Goal: Task Accomplishment & Management: Complete application form

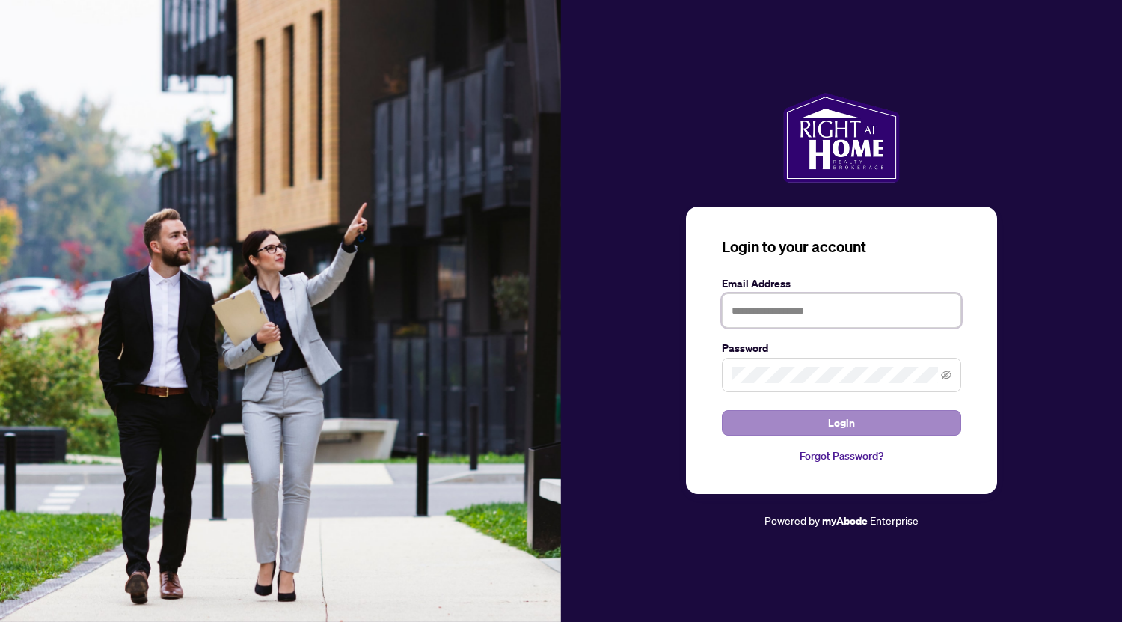
type input "**********"
click at [848, 429] on span "Login" at bounding box center [841, 423] width 27 height 24
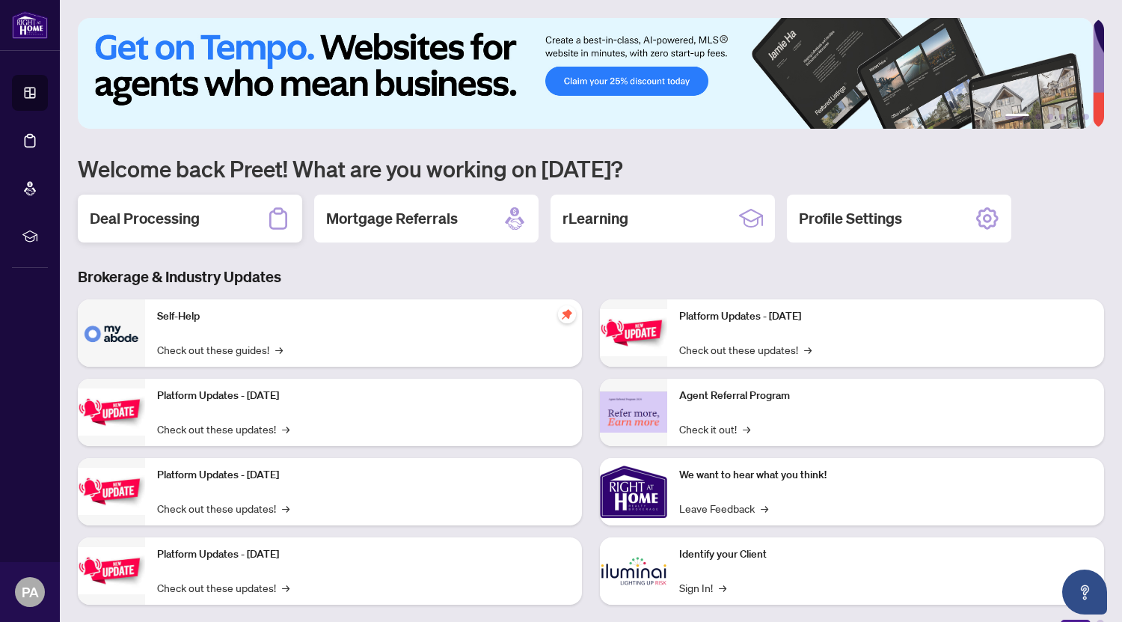
click at [168, 222] on h2 "Deal Processing" at bounding box center [145, 218] width 110 height 21
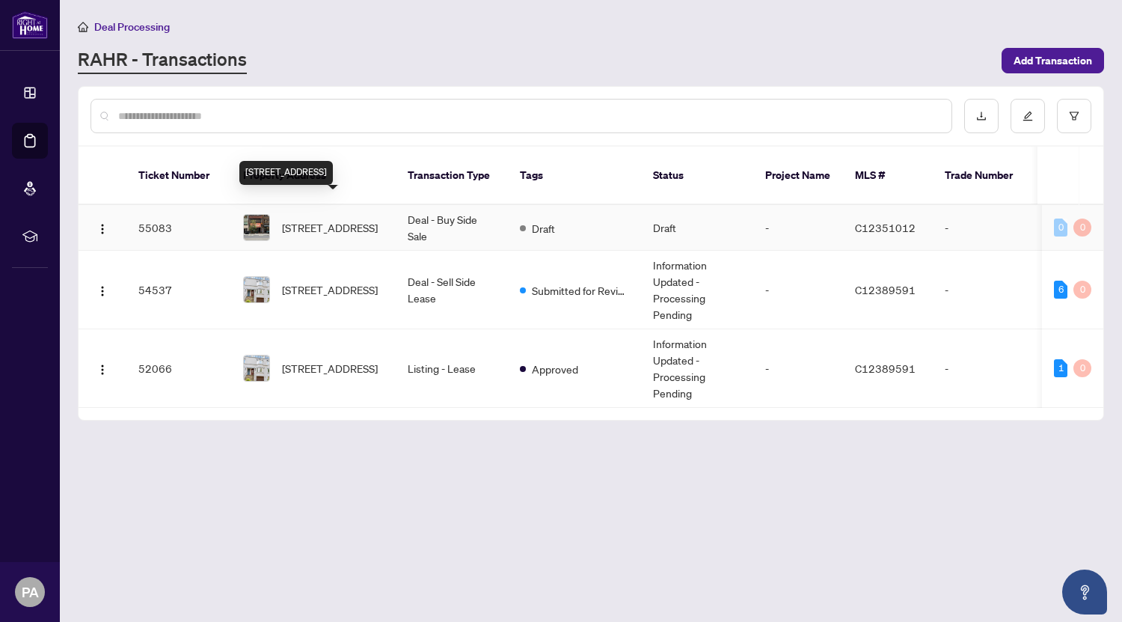
click at [313, 219] on span "[STREET_ADDRESS]" at bounding box center [330, 227] width 96 height 16
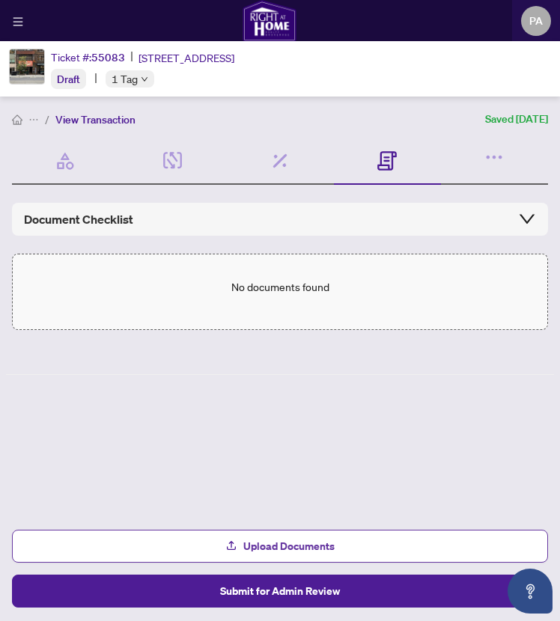
click at [272, 535] on span "Upload Documents" at bounding box center [288, 546] width 91 height 24
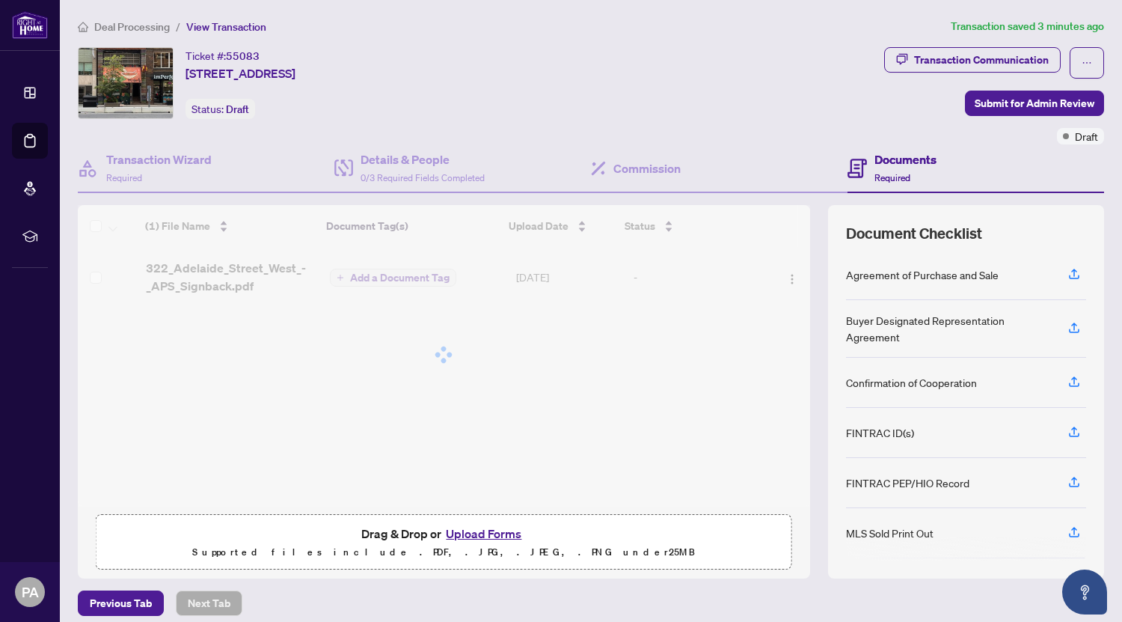
click at [678, 92] on div "Ticket #: 55083 [STREET_ADDRESS] Status: Draft" at bounding box center [478, 83] width 800 height 72
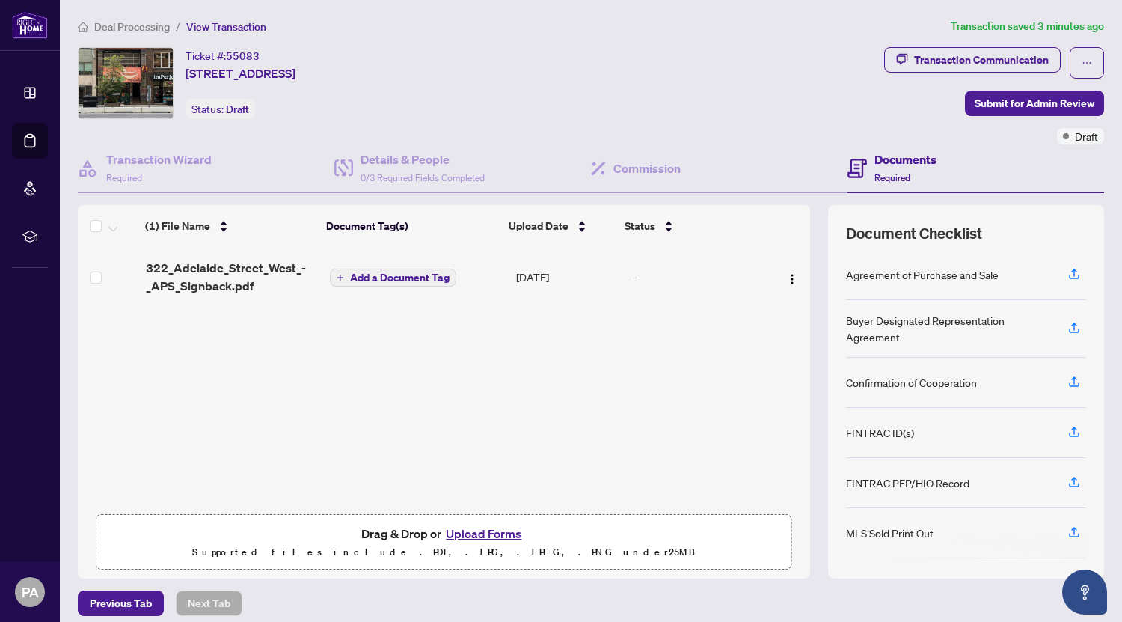
click at [481, 531] on button "Upload Forms" at bounding box center [483, 533] width 85 height 19
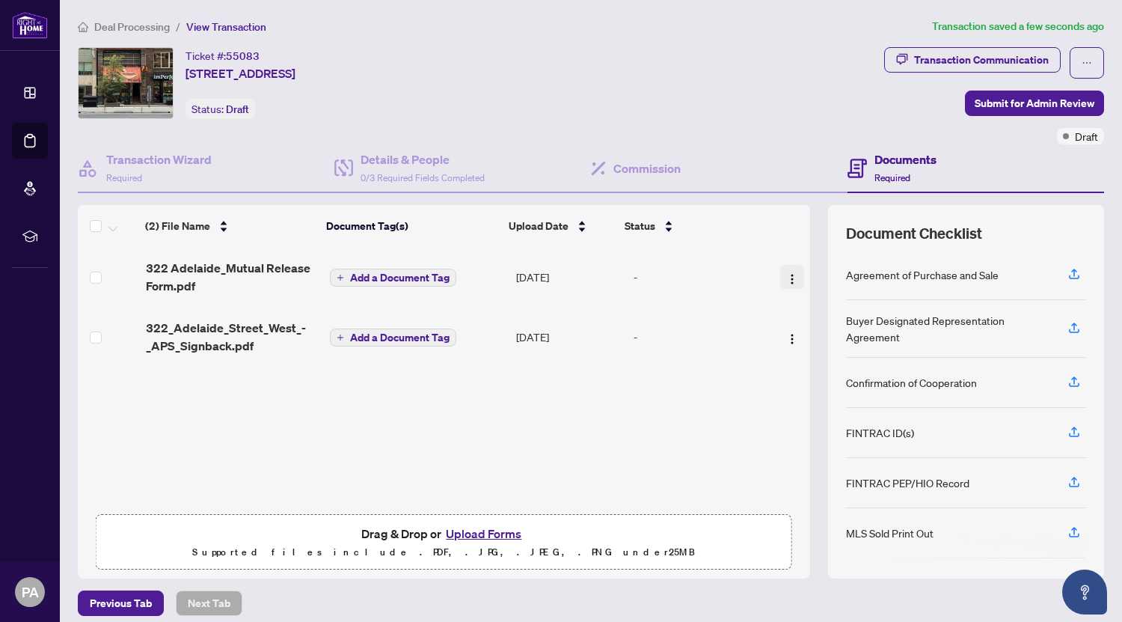
click at [786, 278] on img "button" at bounding box center [792, 279] width 12 height 12
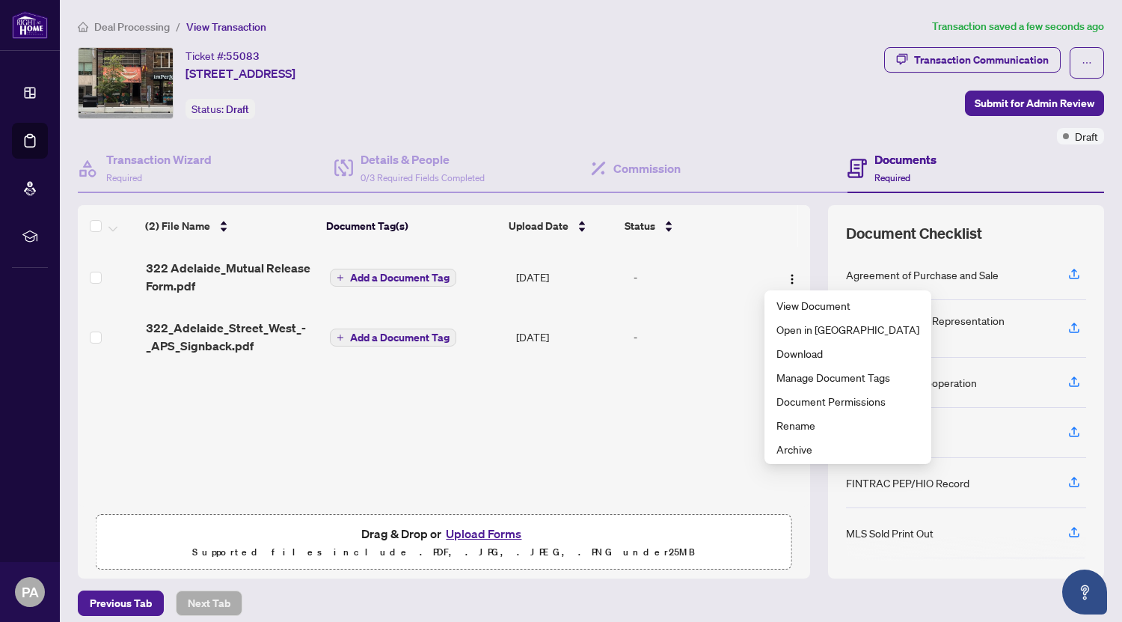
click at [711, 413] on div "(2) File Name Document Tag(s) Upload Date Status 322 Adelaide_Mutual Release Fo…" at bounding box center [444, 377] width 732 height 260
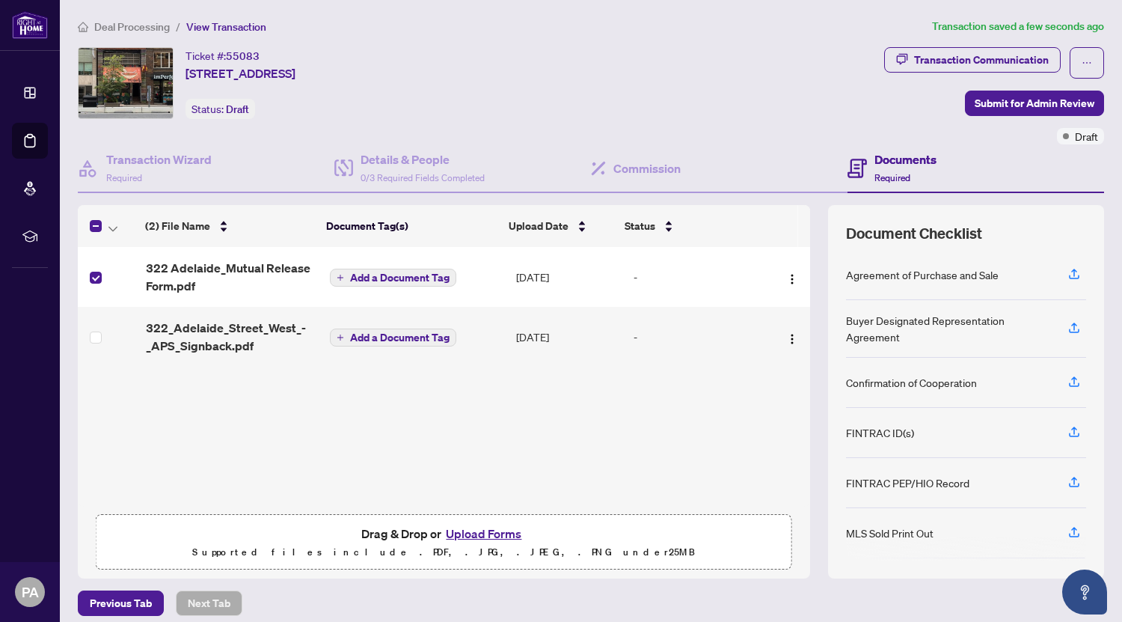
scroll to position [10, 0]
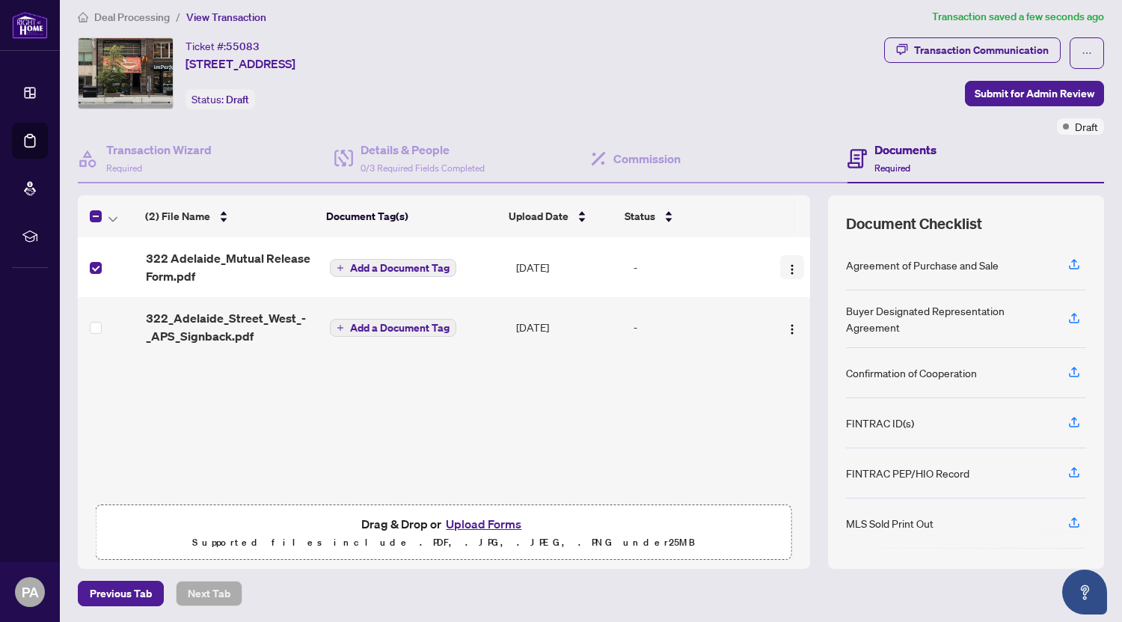
click at [786, 263] on img "button" at bounding box center [792, 269] width 12 height 12
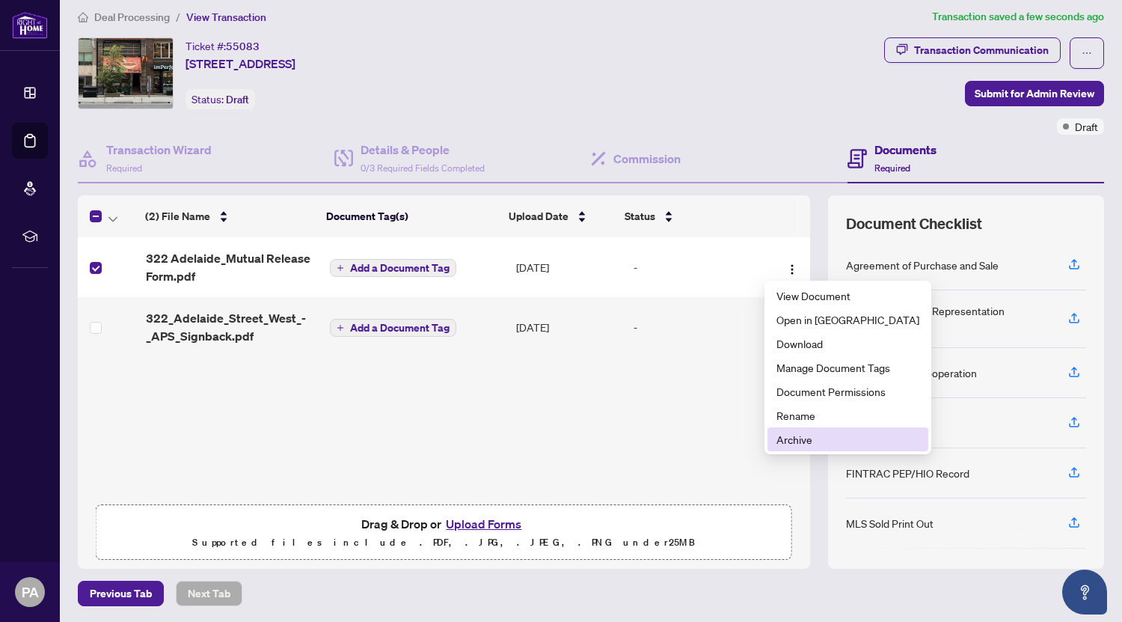
click at [815, 434] on span "Archive" at bounding box center [848, 439] width 143 height 16
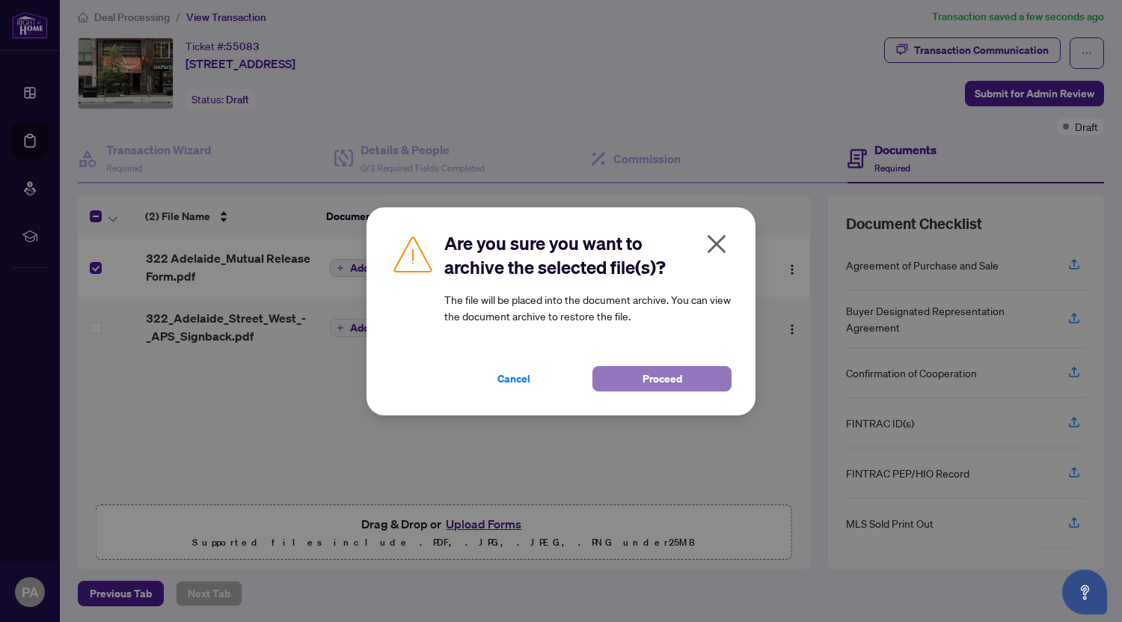
click at [631, 383] on button "Proceed" at bounding box center [661, 378] width 139 height 25
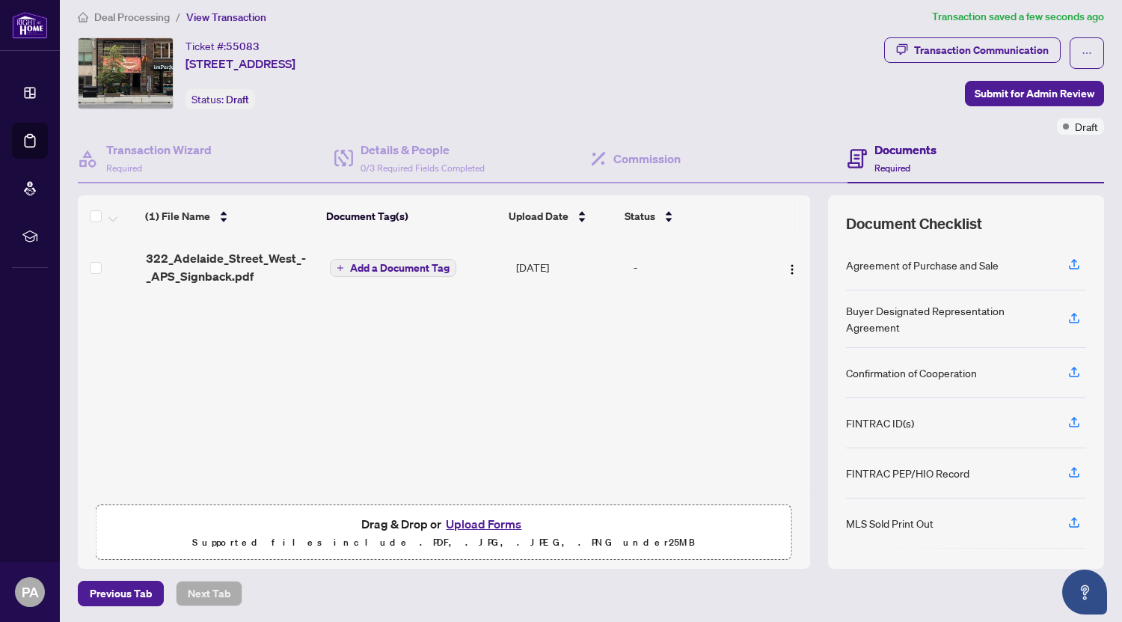
click at [645, 89] on div "Ticket #: 55083 [STREET_ADDRESS] Status: Draft" at bounding box center [478, 73] width 800 height 72
click at [462, 521] on button "Upload Forms" at bounding box center [483, 523] width 85 height 19
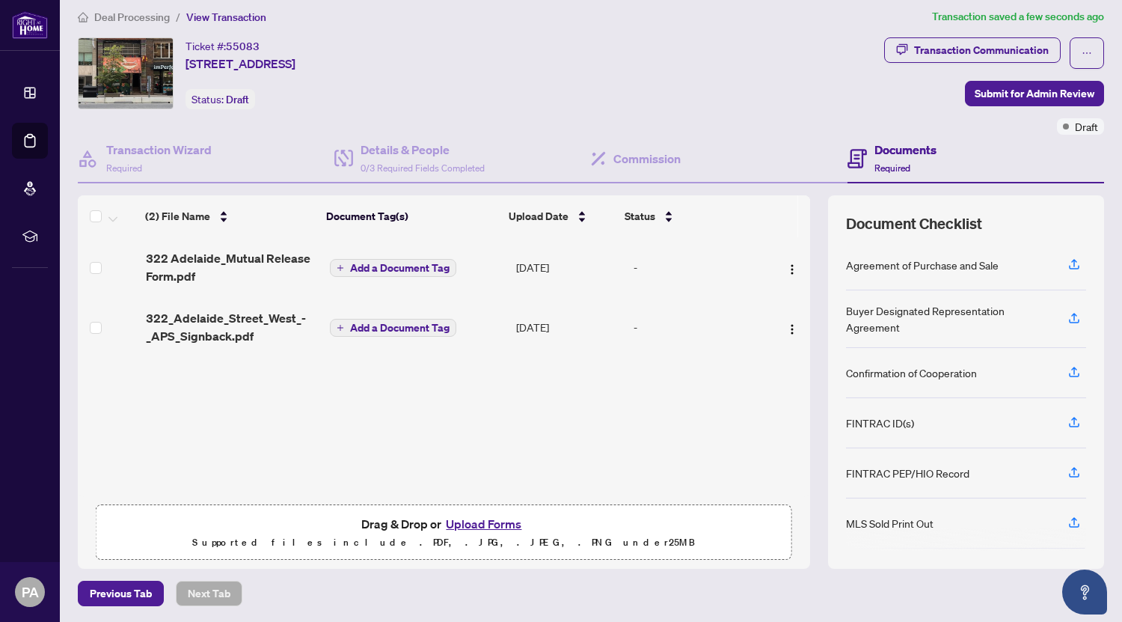
click at [491, 406] on div "(2) File Name Document Tag(s) Upload Date Status 322 Adelaide_Mutual Release Fo…" at bounding box center [444, 367] width 732 height 260
click at [988, 92] on span "Submit for Admin Review" at bounding box center [1035, 94] width 120 height 24
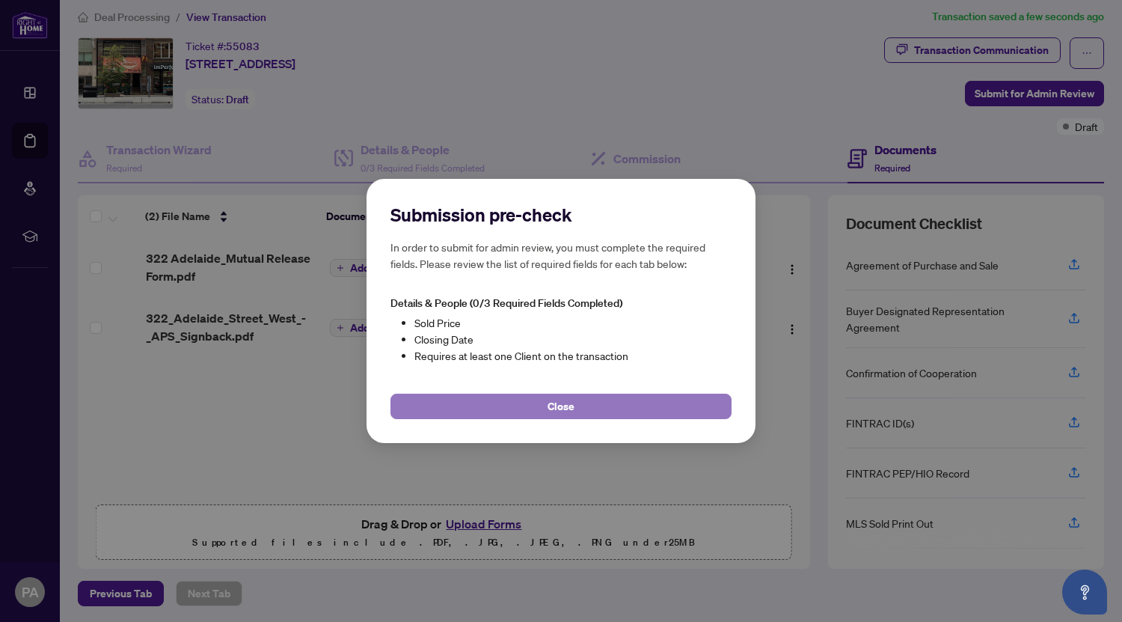
click at [533, 410] on button "Close" at bounding box center [560, 405] width 341 height 25
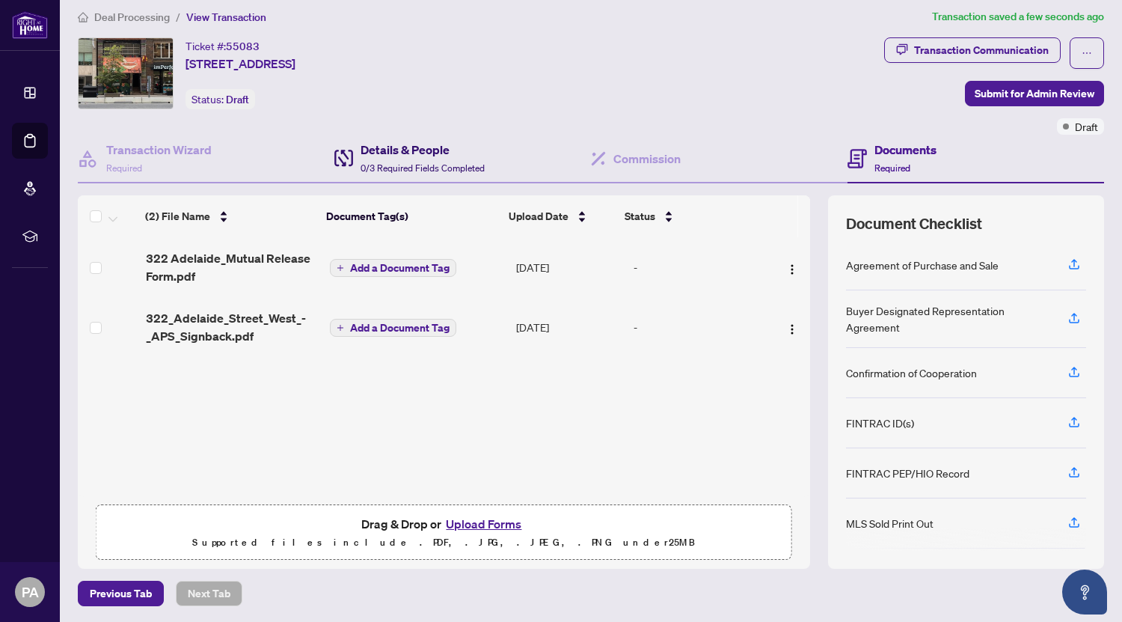
click at [388, 148] on h4 "Details & People" at bounding box center [423, 150] width 124 height 18
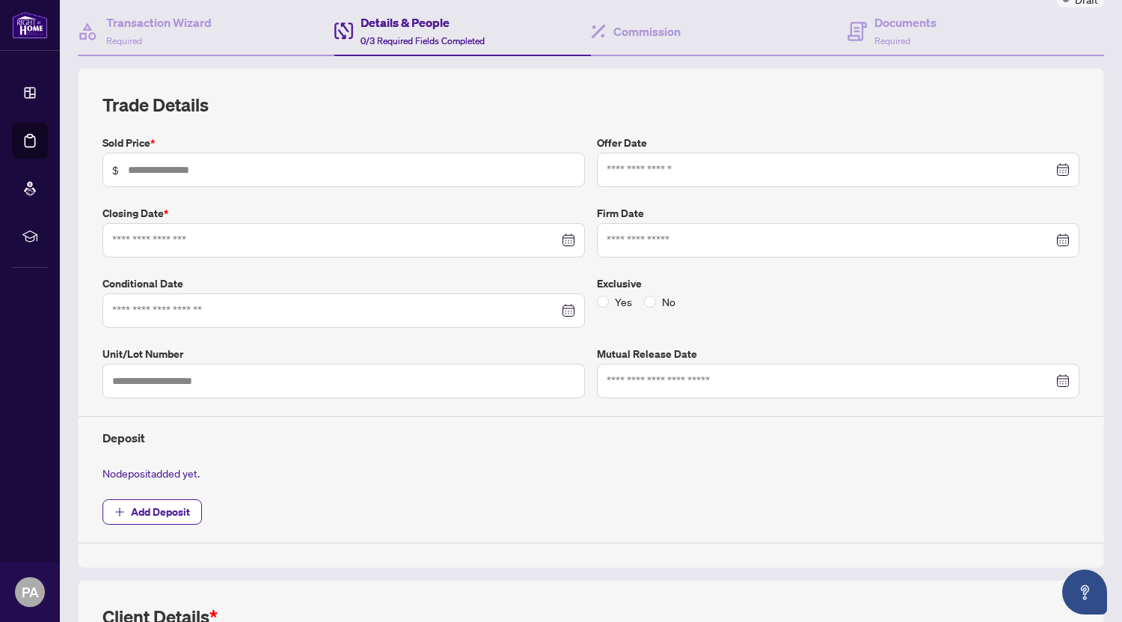
scroll to position [138, 0]
click at [393, 180] on span "$" at bounding box center [343, 169] width 483 height 34
type input "*"
click at [303, 232] on div "Closing Date *" at bounding box center [344, 230] width 494 height 52
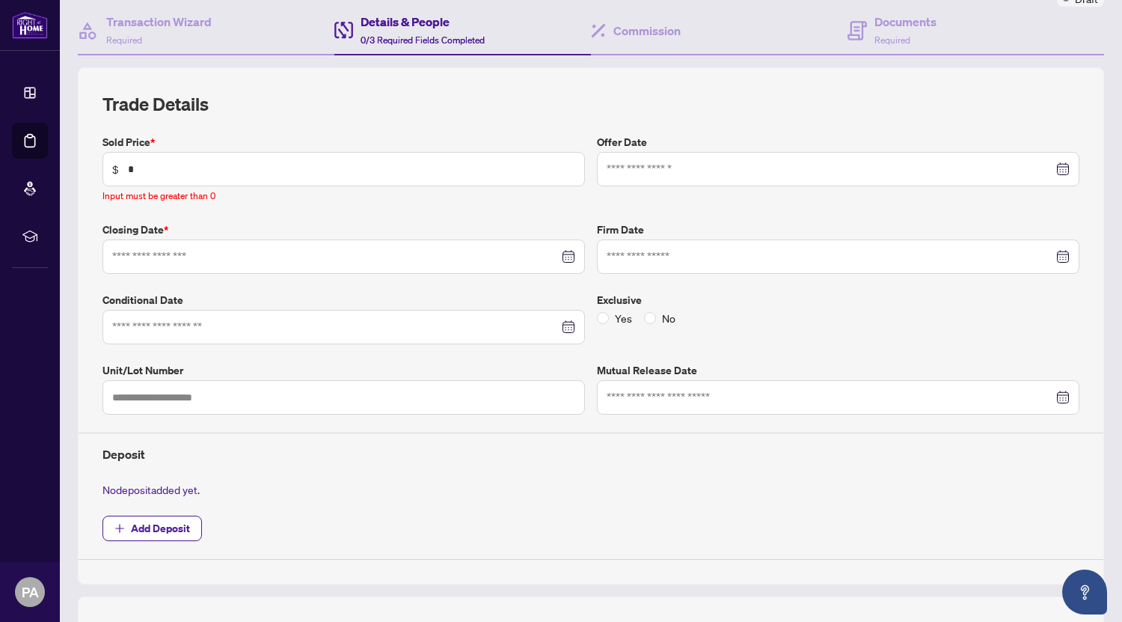
click at [390, 192] on div "Sold Price * $ * Input must be greater than 0" at bounding box center [344, 169] width 494 height 70
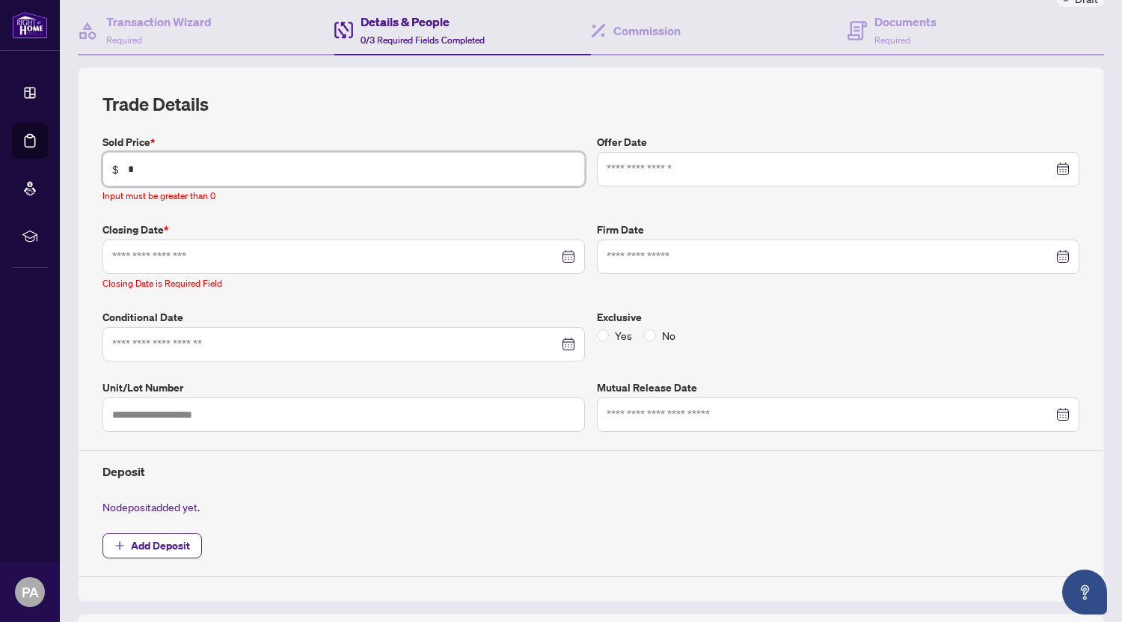
click at [361, 162] on input "*" at bounding box center [351, 169] width 447 height 16
click at [730, 413] on input at bounding box center [830, 414] width 447 height 16
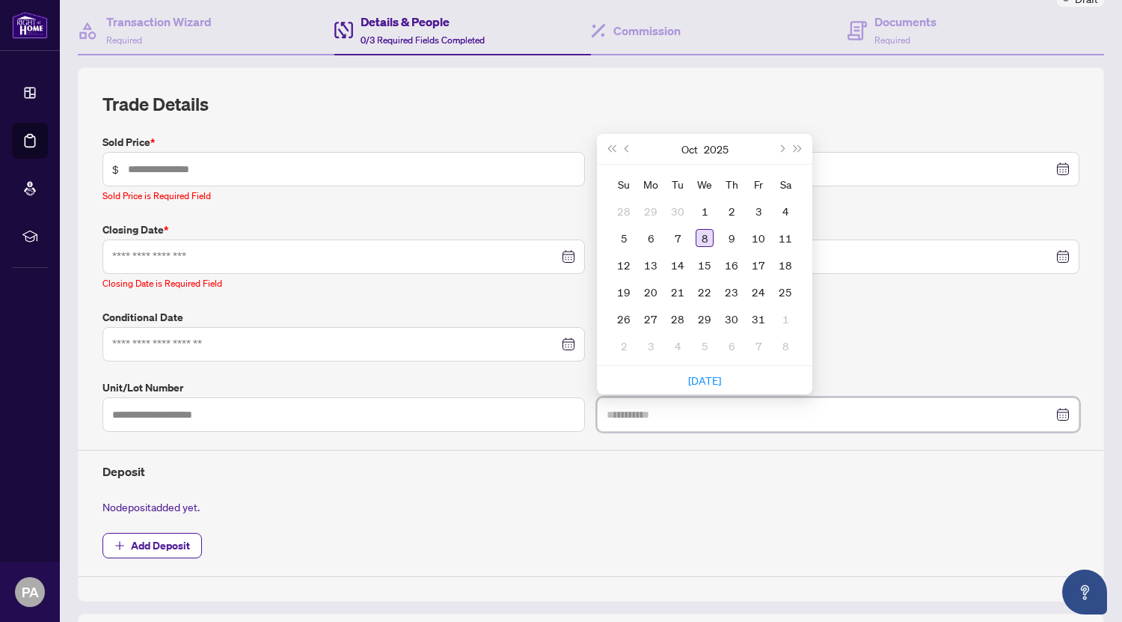
type input "**********"
click at [702, 234] on div "8" at bounding box center [705, 238] width 18 height 18
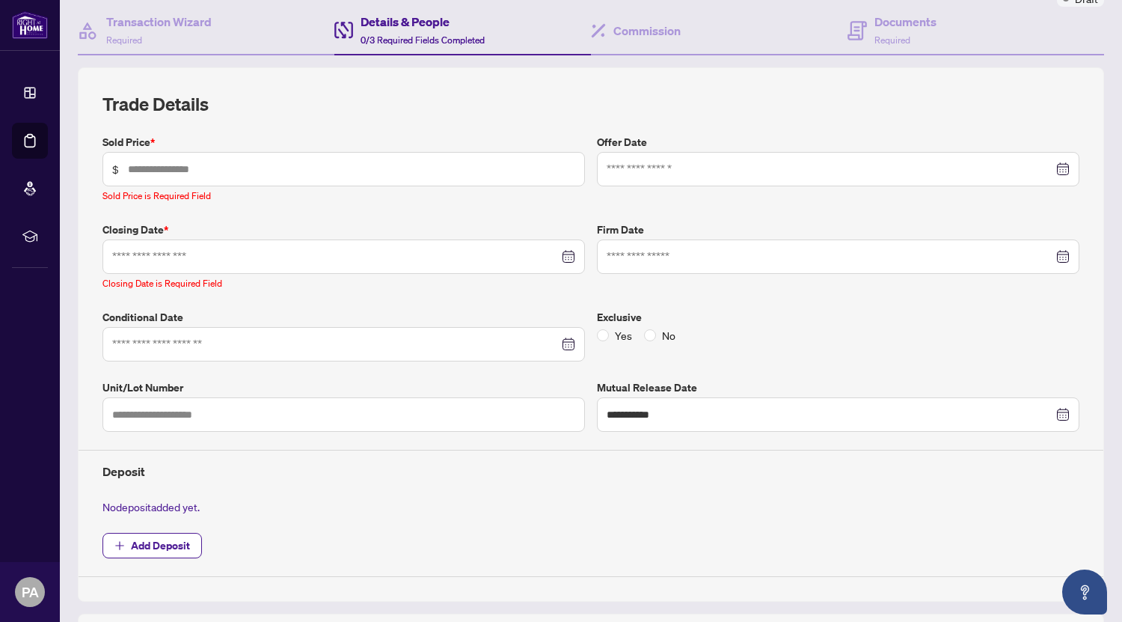
click at [555, 257] on div at bounding box center [343, 256] width 463 height 16
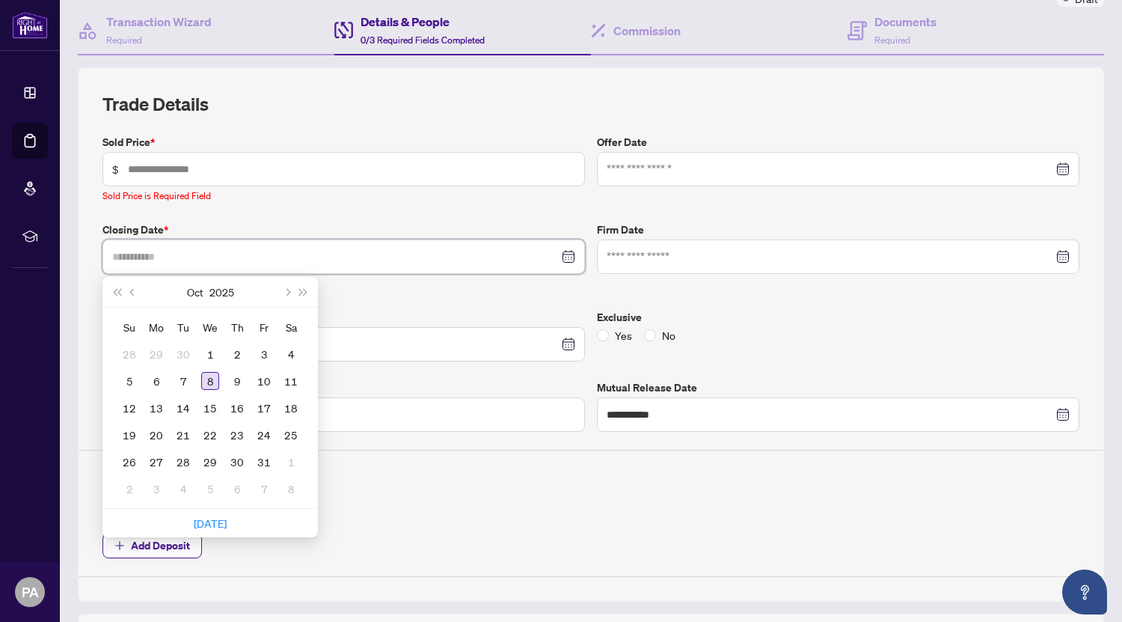
type input "**********"
click at [211, 376] on div "8" at bounding box center [210, 381] width 18 height 18
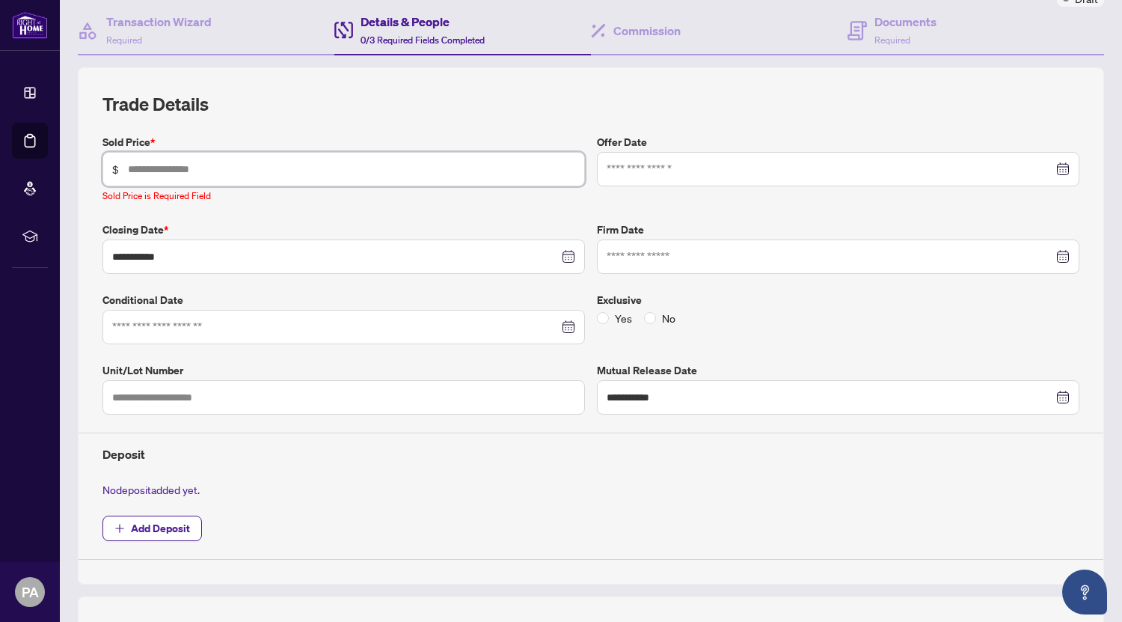
click at [491, 161] on input "text" at bounding box center [351, 169] width 447 height 16
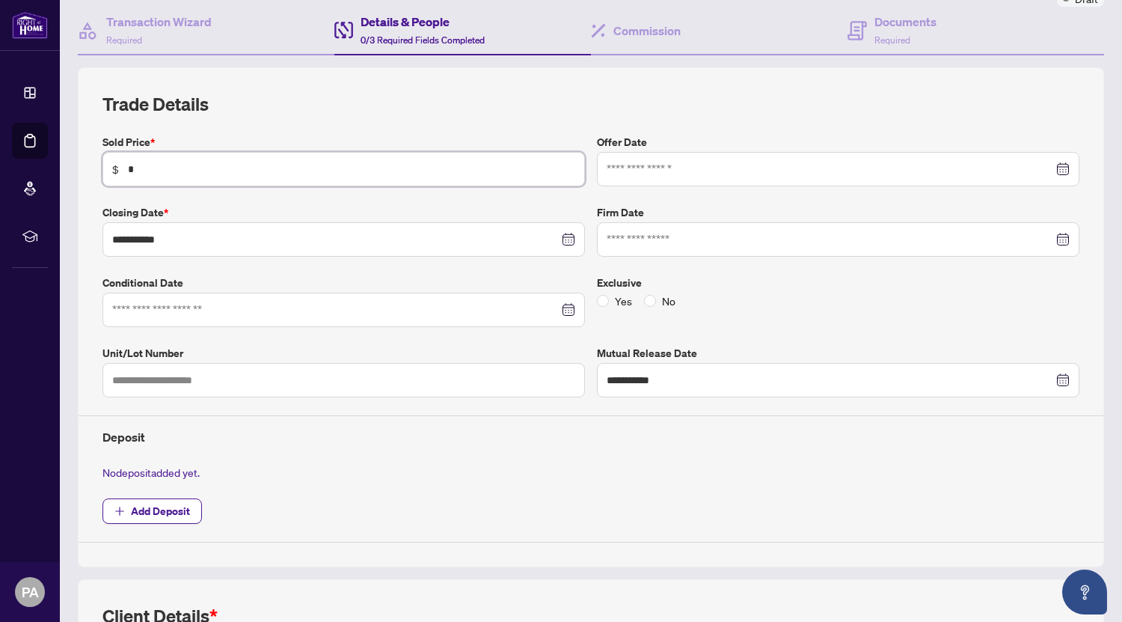
type input "*"
click at [460, 77] on div "**********" at bounding box center [591, 317] width 1026 height 500
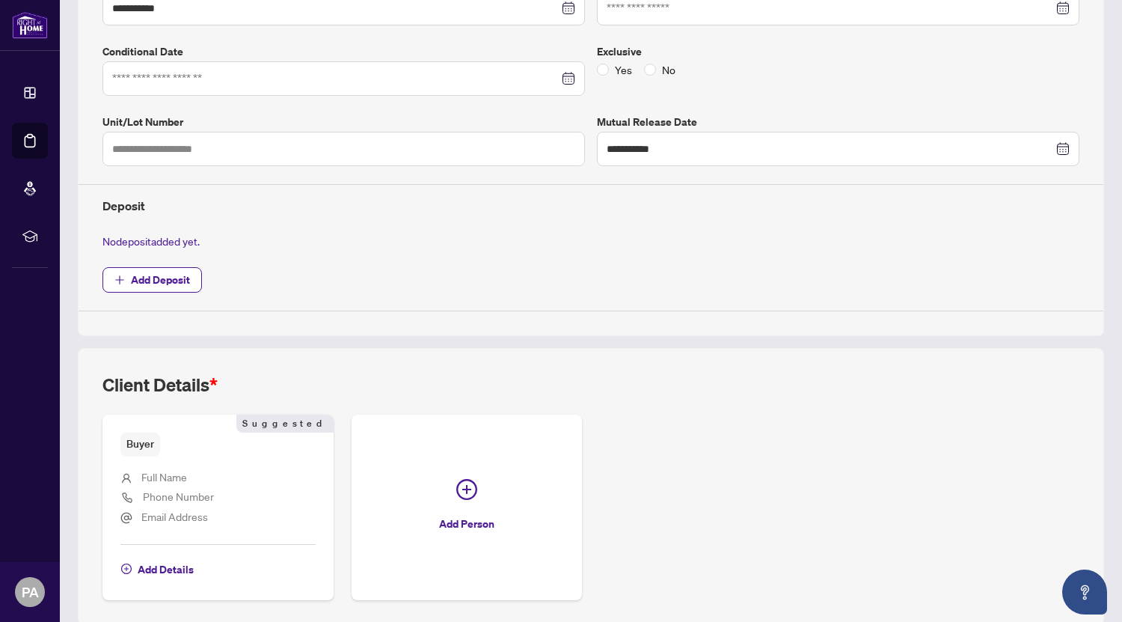
scroll to position [426, 0]
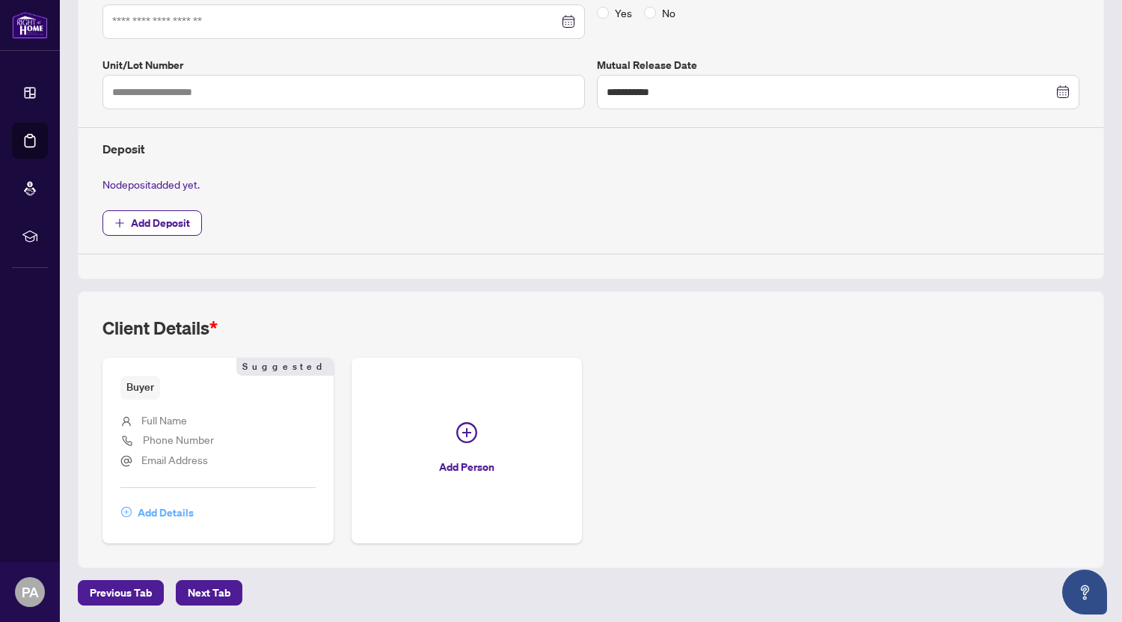
click at [167, 507] on span "Add Details" at bounding box center [166, 512] width 56 height 24
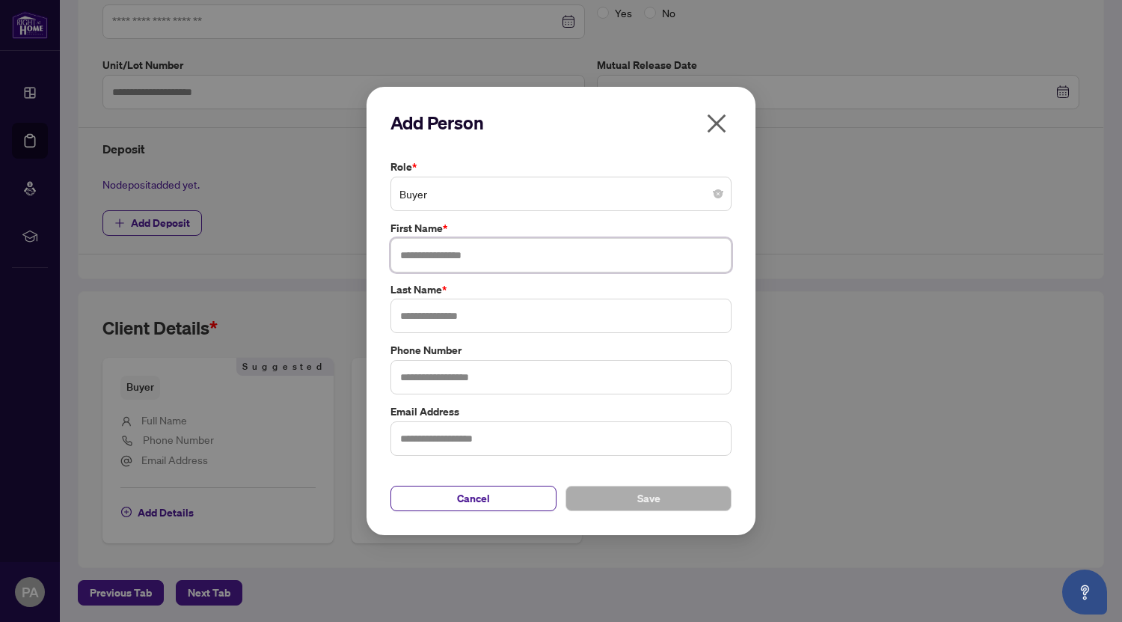
click at [496, 264] on input "text" at bounding box center [560, 255] width 341 height 34
type input "*****"
click at [628, 503] on button "Save" at bounding box center [649, 498] width 166 height 25
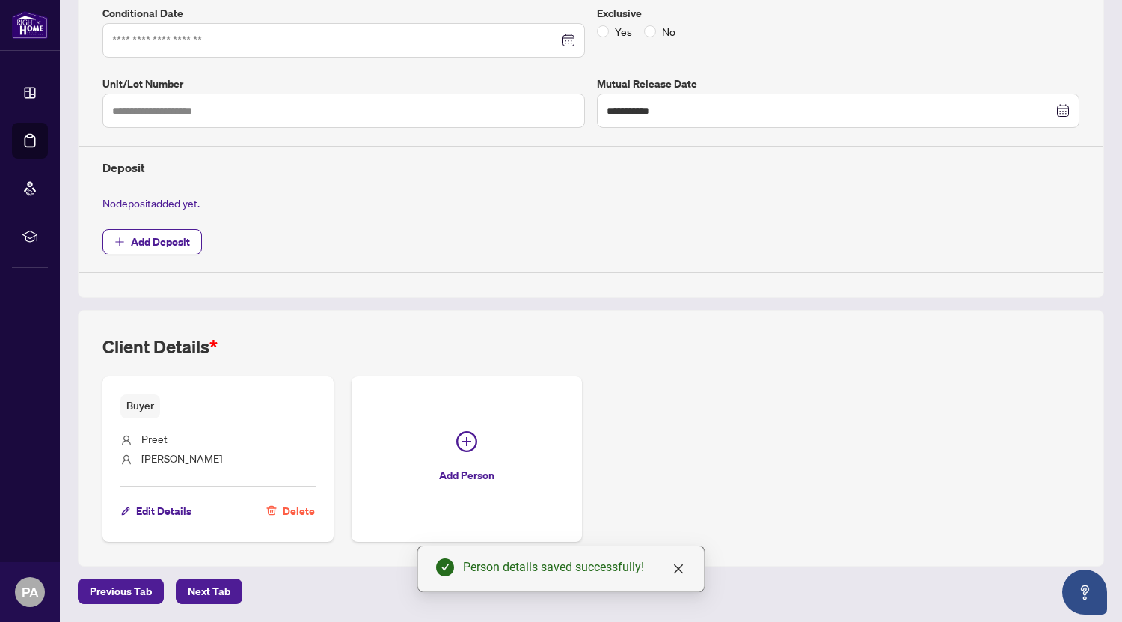
scroll to position [0, 0]
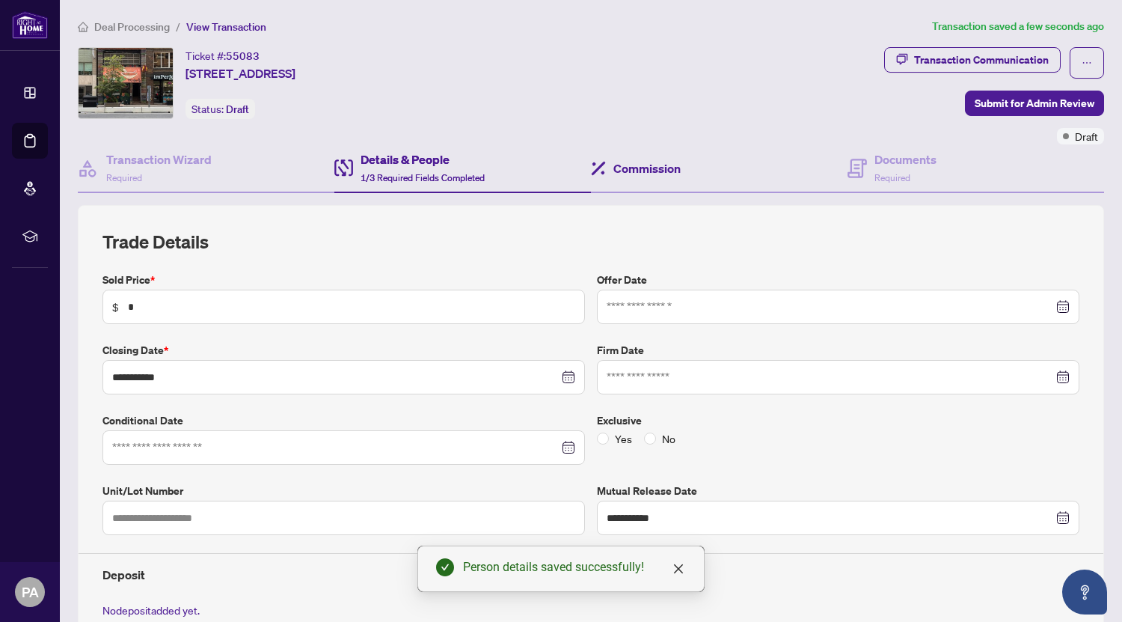
click at [737, 153] on div "Commission" at bounding box center [719, 168] width 257 height 49
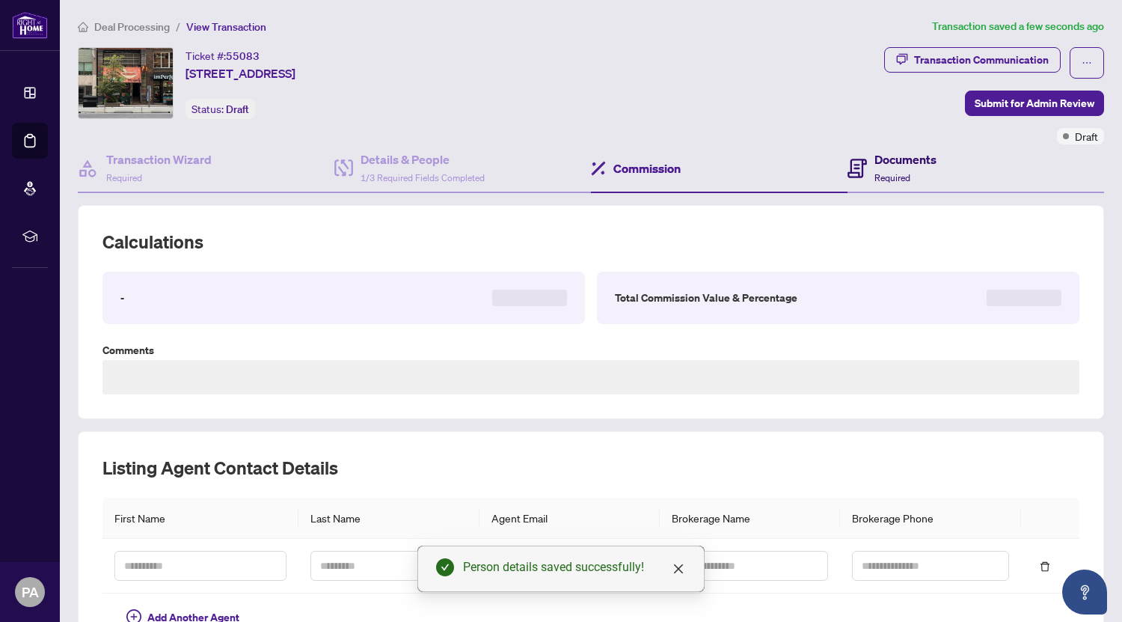
click at [875, 164] on h4 "Documents" at bounding box center [906, 159] width 62 height 18
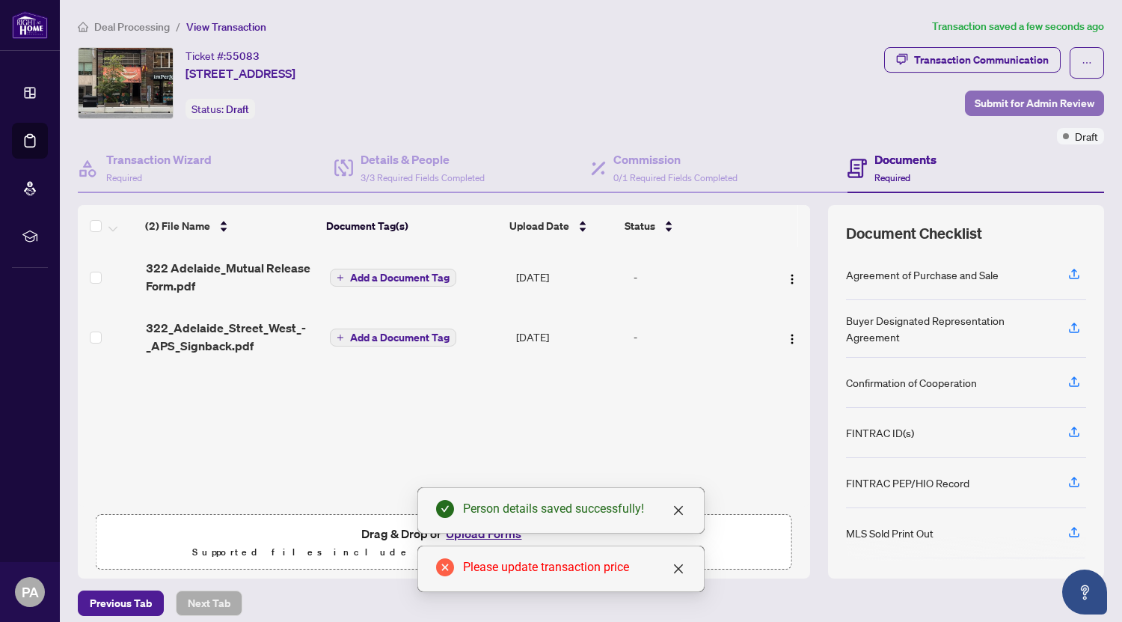
click at [988, 92] on span "Submit for Admin Review" at bounding box center [1035, 103] width 120 height 24
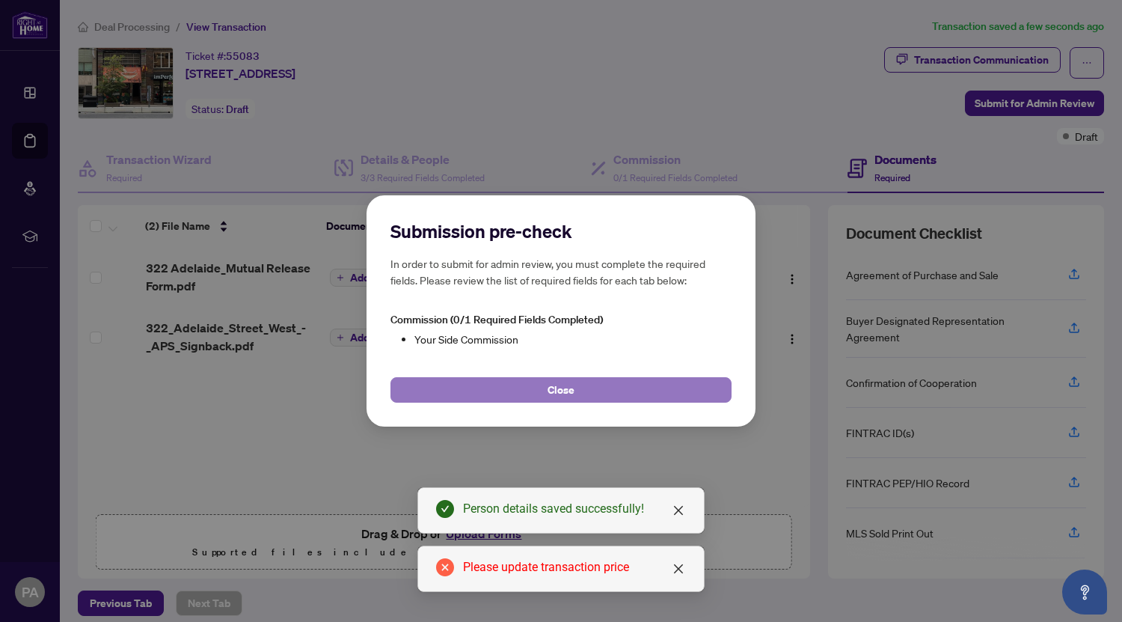
click at [506, 388] on button "Close" at bounding box center [560, 389] width 341 height 25
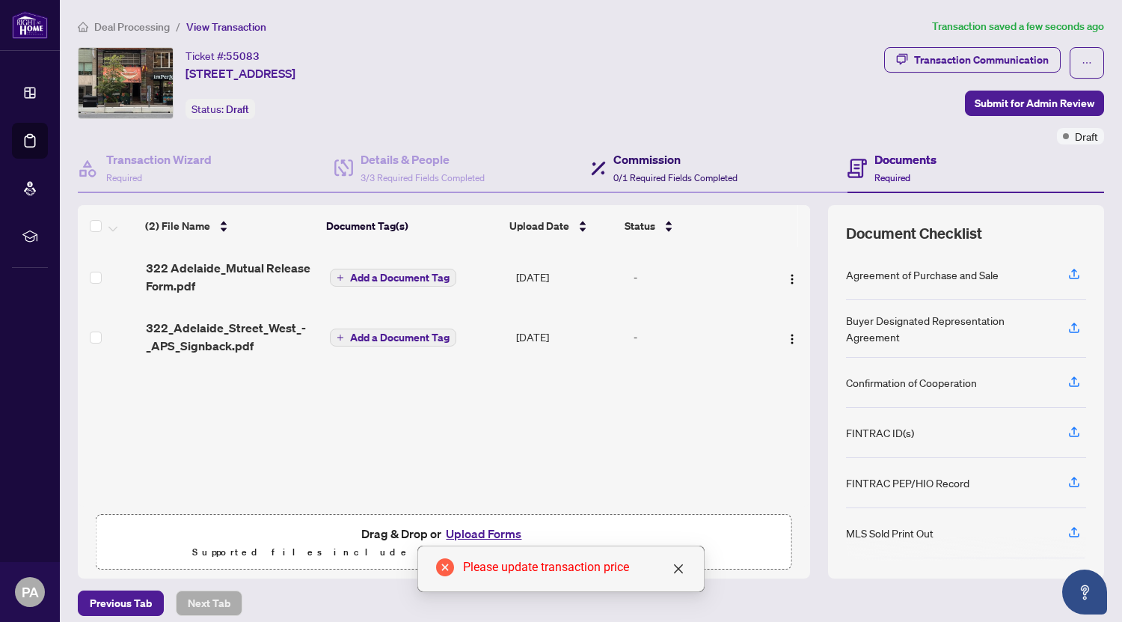
click at [620, 174] on span "0/1 Required Fields Completed" at bounding box center [675, 177] width 124 height 11
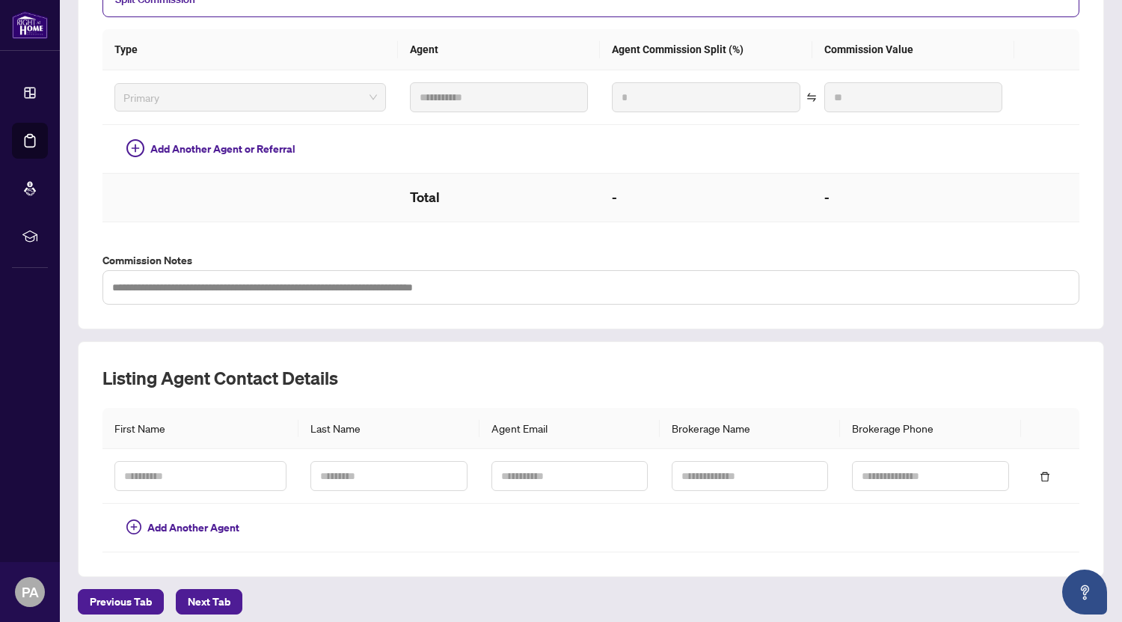
scroll to position [365, 0]
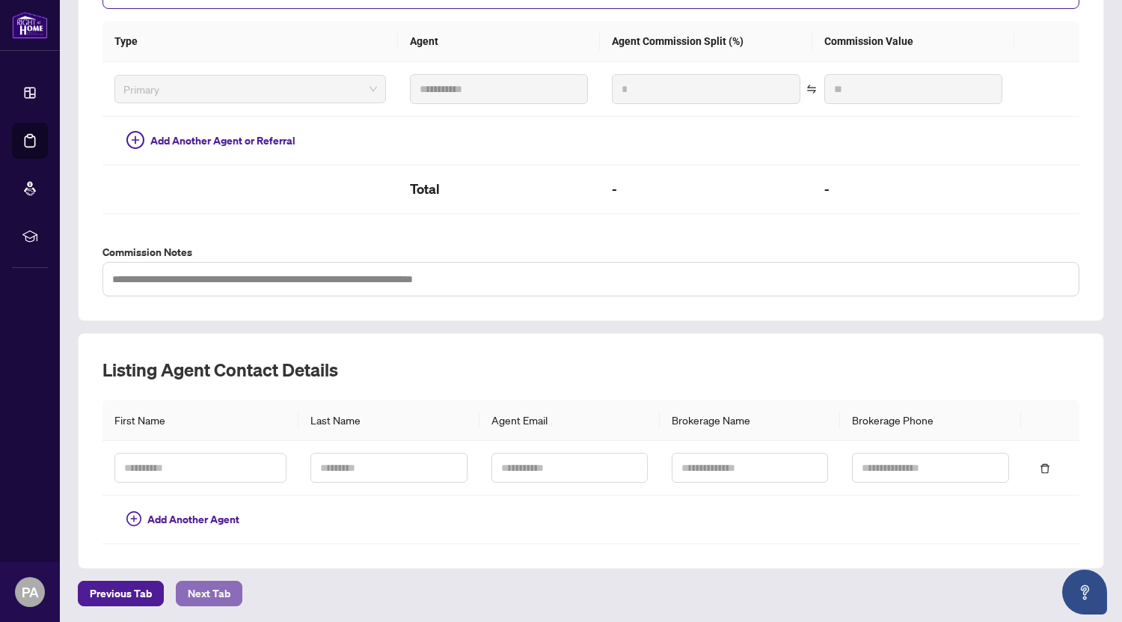
click at [206, 587] on span "Next Tab" at bounding box center [209, 593] width 43 height 24
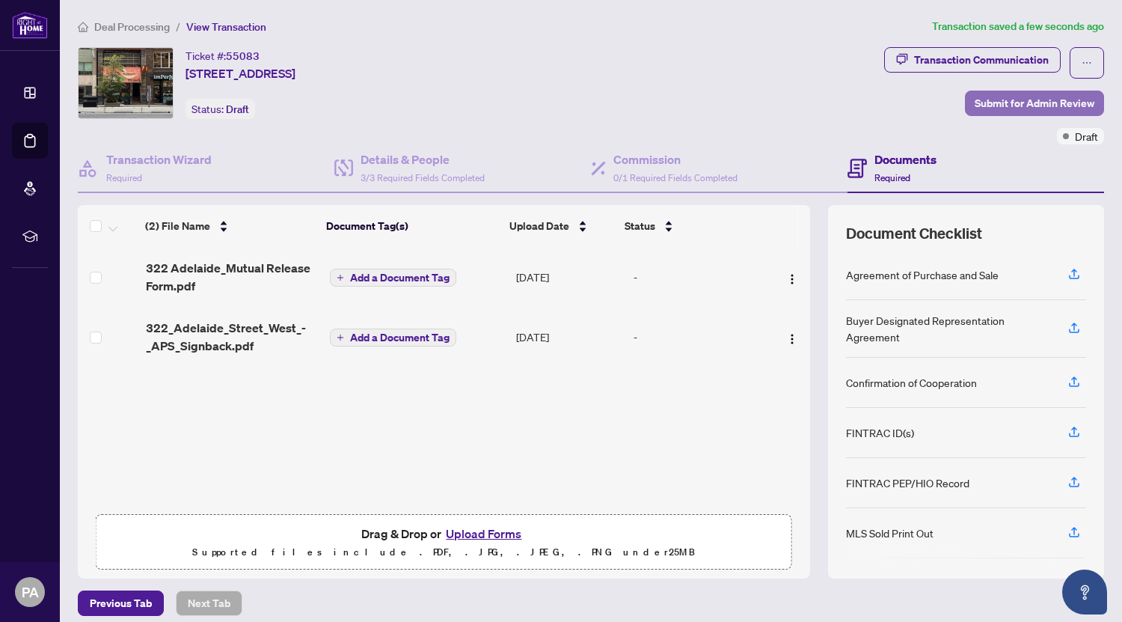
click at [1029, 103] on span "Submit for Admin Review" at bounding box center [1035, 103] width 120 height 24
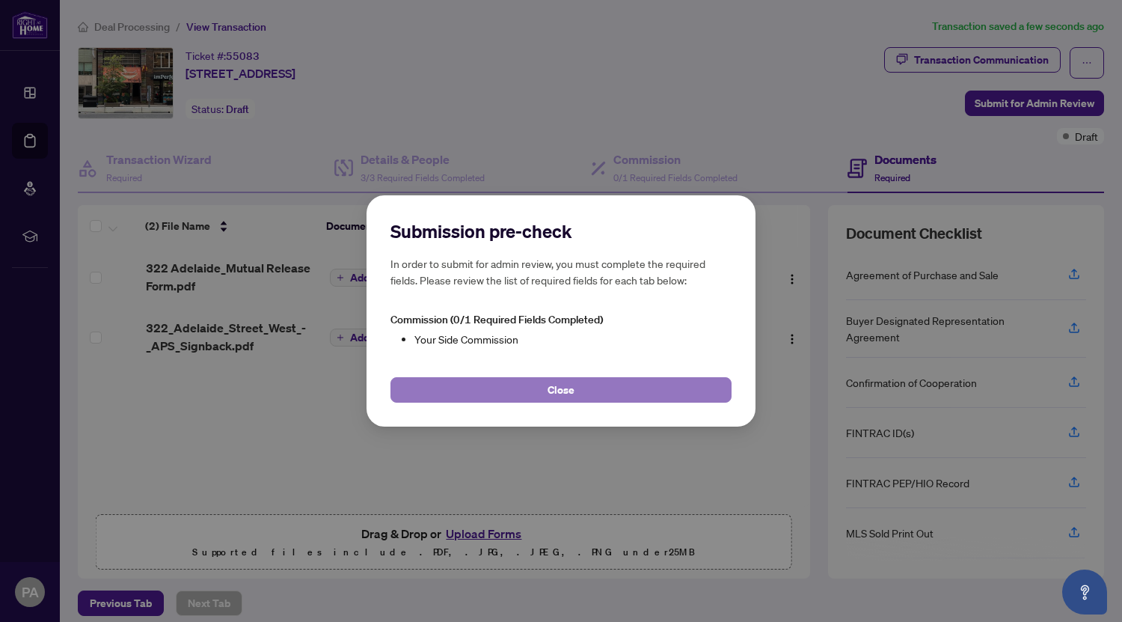
click at [563, 390] on span "Close" at bounding box center [561, 390] width 27 height 24
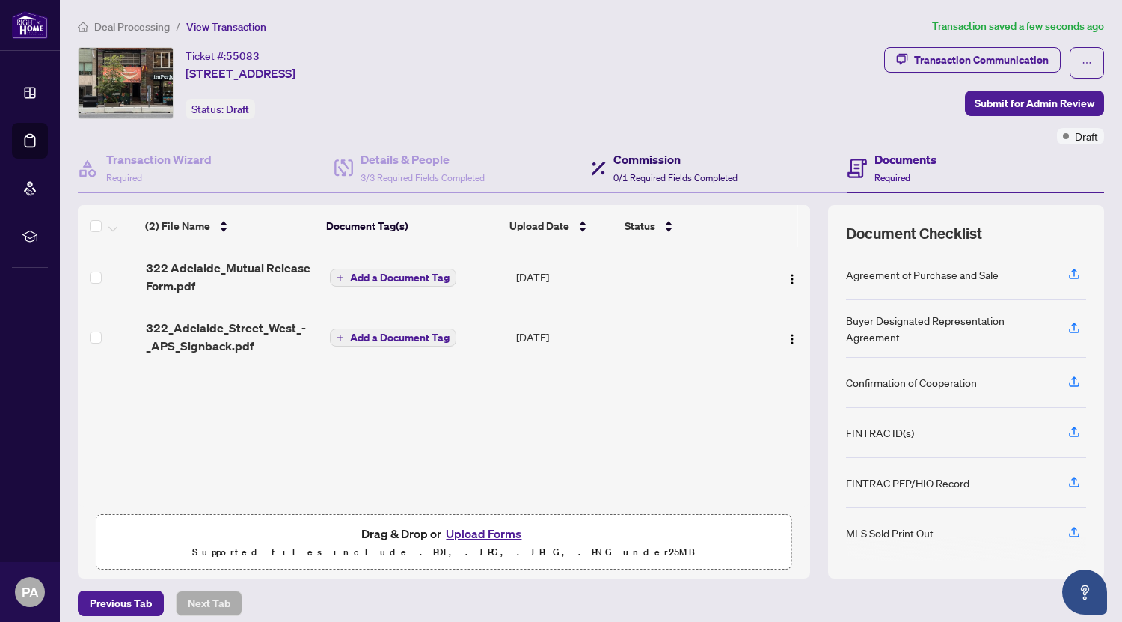
click at [662, 170] on div "Commission 0/1 Required Fields Completed" at bounding box center [675, 167] width 124 height 35
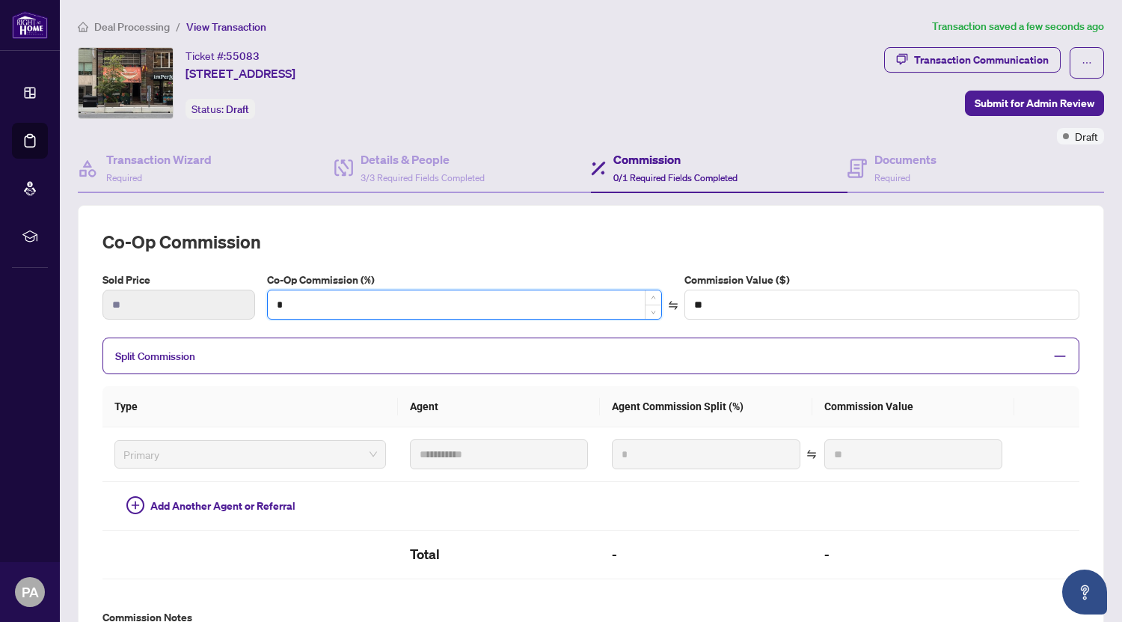
click at [513, 297] on input "*" at bounding box center [464, 304] width 393 height 28
type input "*"
type input "*****"
type input "*"
click at [488, 248] on h2 "Co-op Commission" at bounding box center [590, 242] width 977 height 24
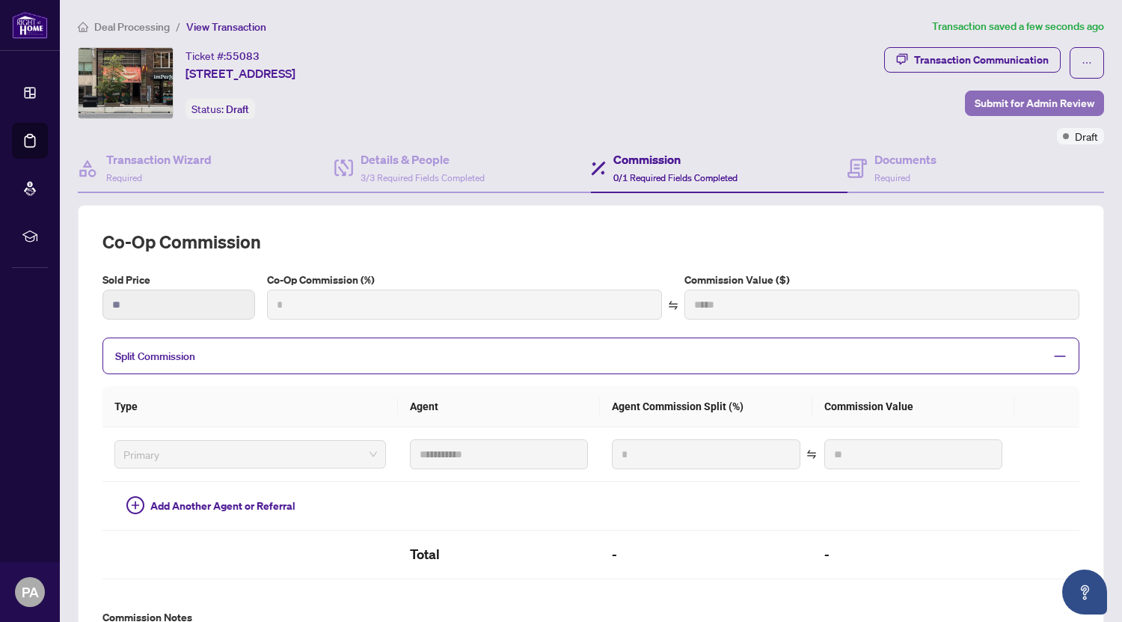
click at [1002, 99] on span "Submit for Admin Review" at bounding box center [1035, 103] width 120 height 24
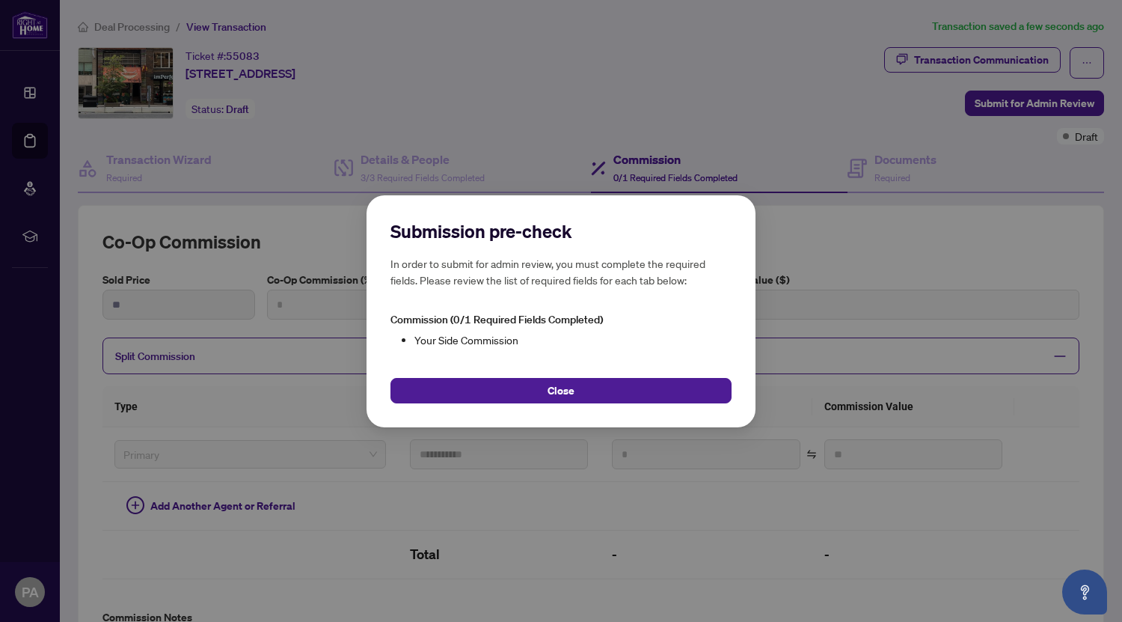
type input "***"
type input "*****"
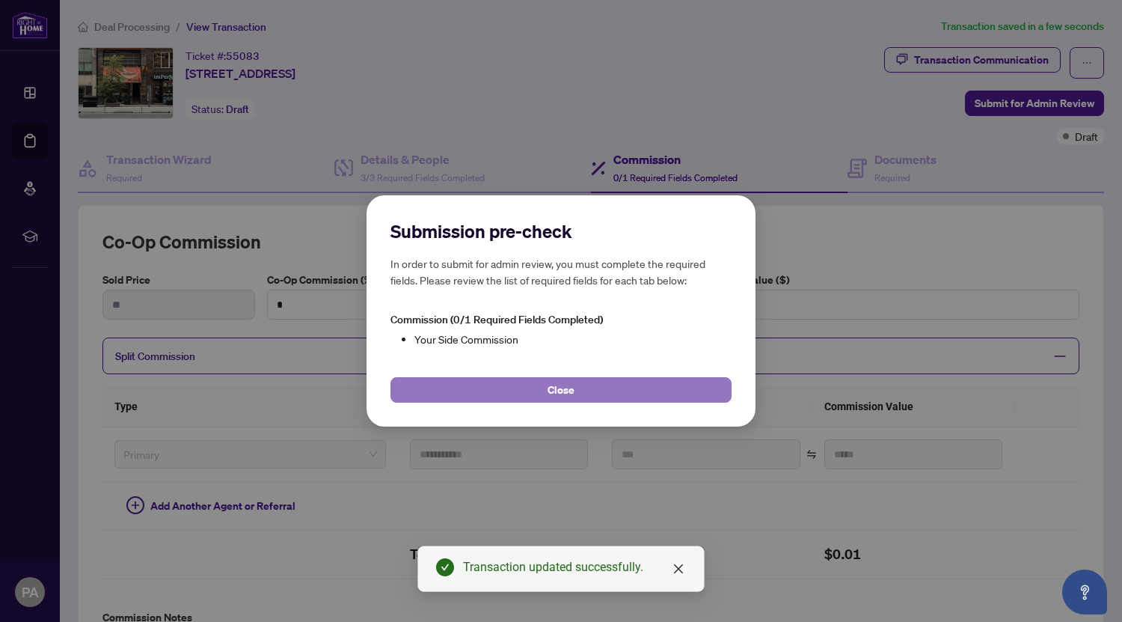
click at [581, 396] on button "Close" at bounding box center [560, 389] width 341 height 25
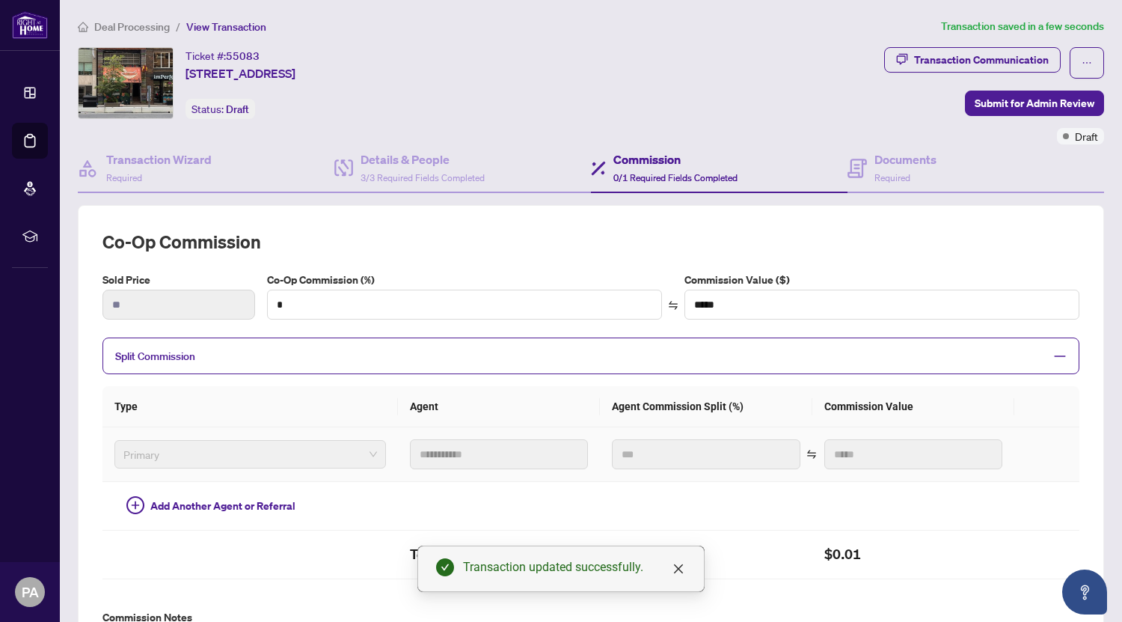
scroll to position [365, 0]
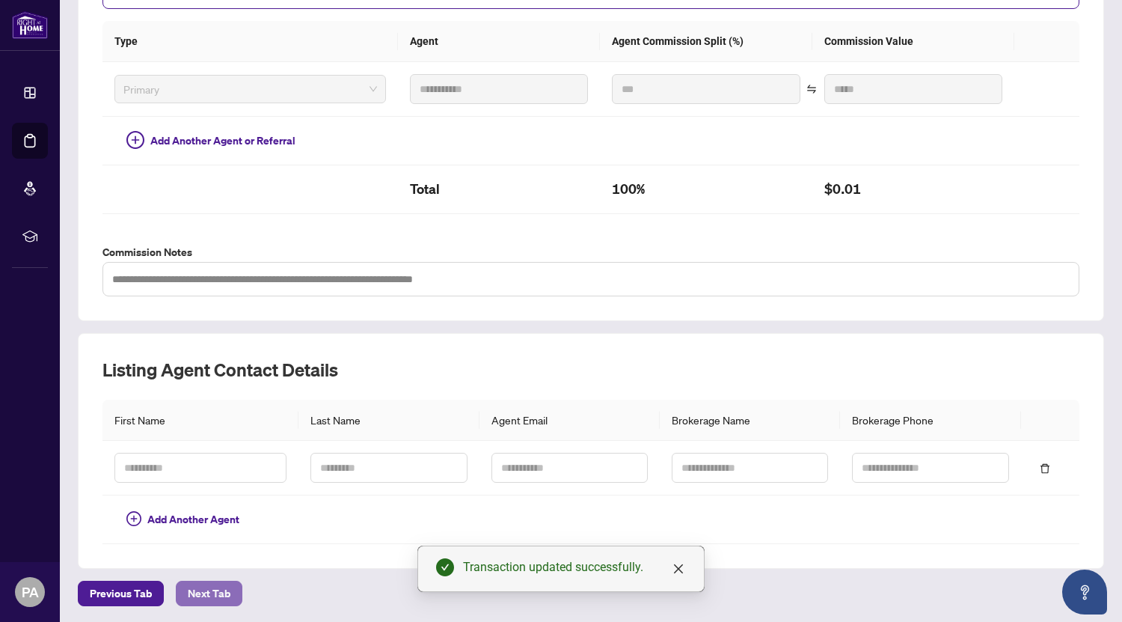
click at [221, 594] on span "Next Tab" at bounding box center [209, 593] width 43 height 24
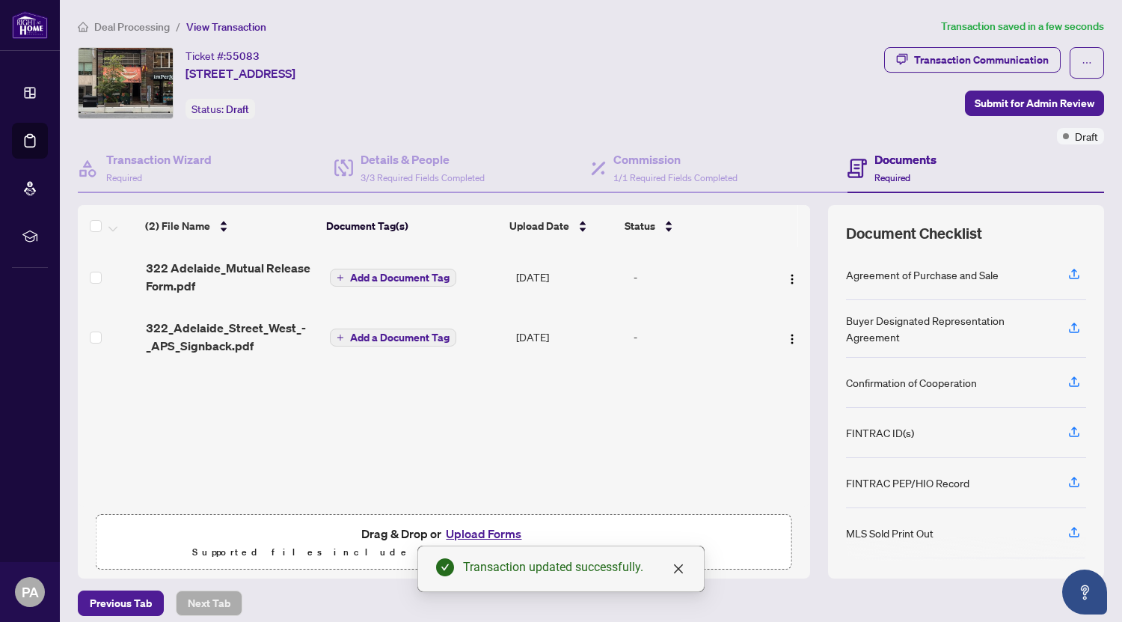
scroll to position [10, 0]
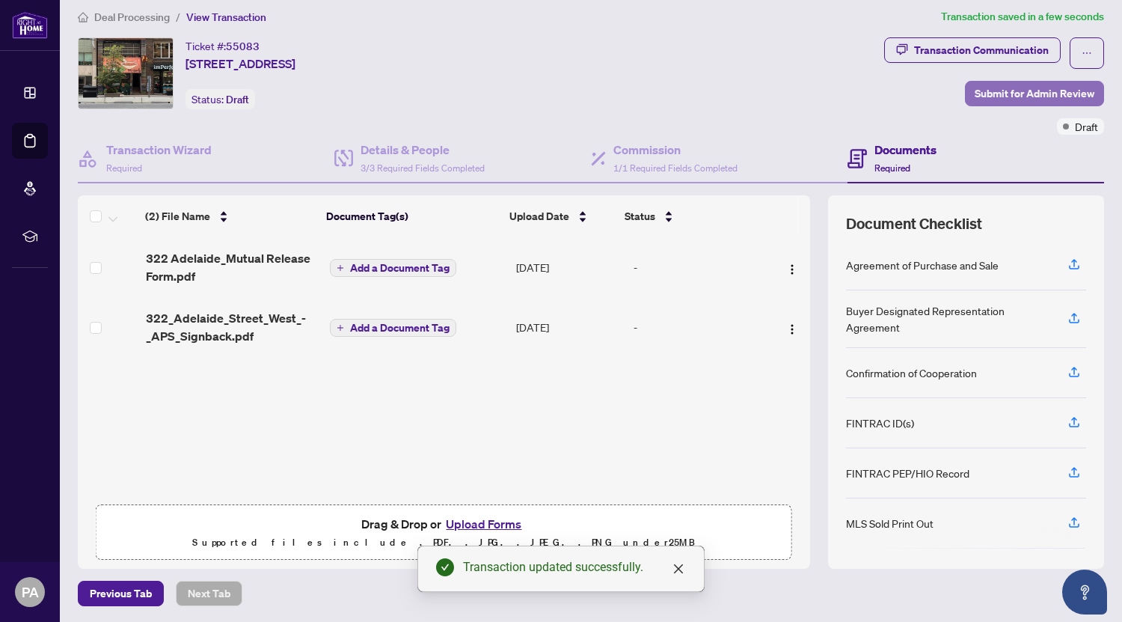
click at [985, 88] on span "Submit for Admin Review" at bounding box center [1035, 94] width 120 height 24
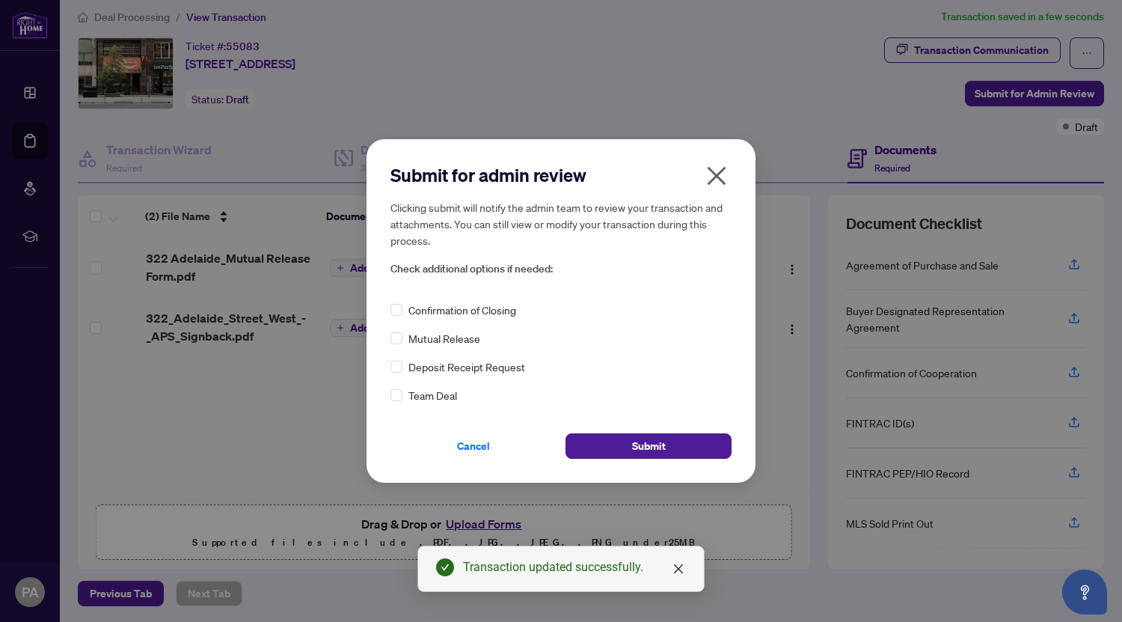
click at [402, 335] on div "Mutual Release" at bounding box center [560, 338] width 341 height 16
click at [625, 440] on button "Submit" at bounding box center [649, 445] width 166 height 25
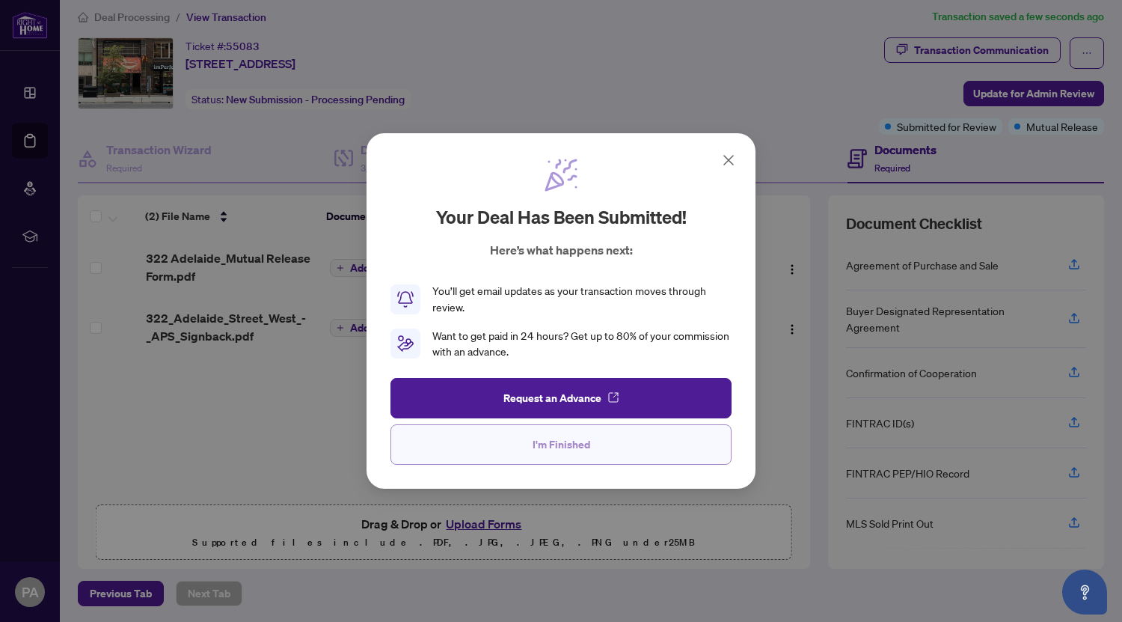
click at [540, 449] on span "I'm Finished" at bounding box center [562, 444] width 58 height 24
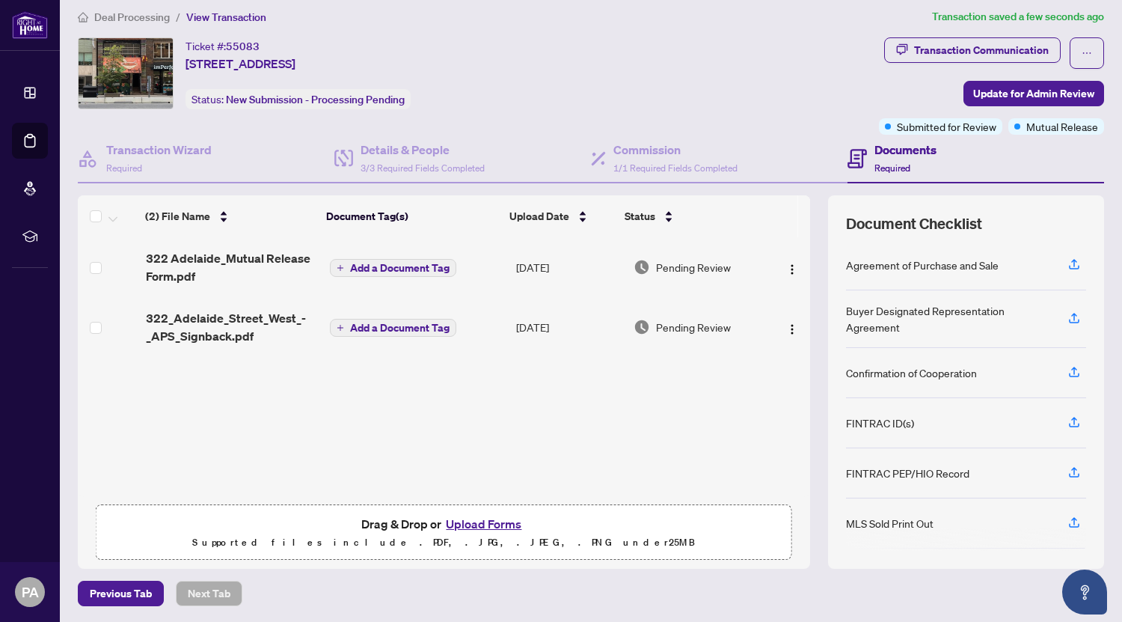
scroll to position [0, 0]
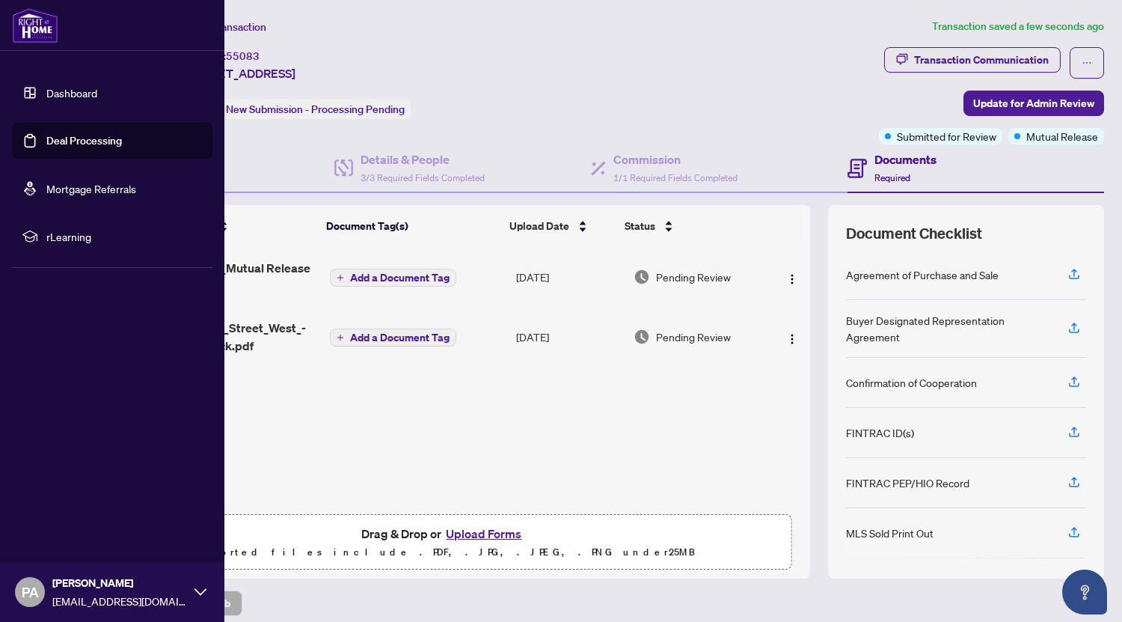
click at [57, 140] on link "Deal Processing" at bounding box center [84, 140] width 76 height 13
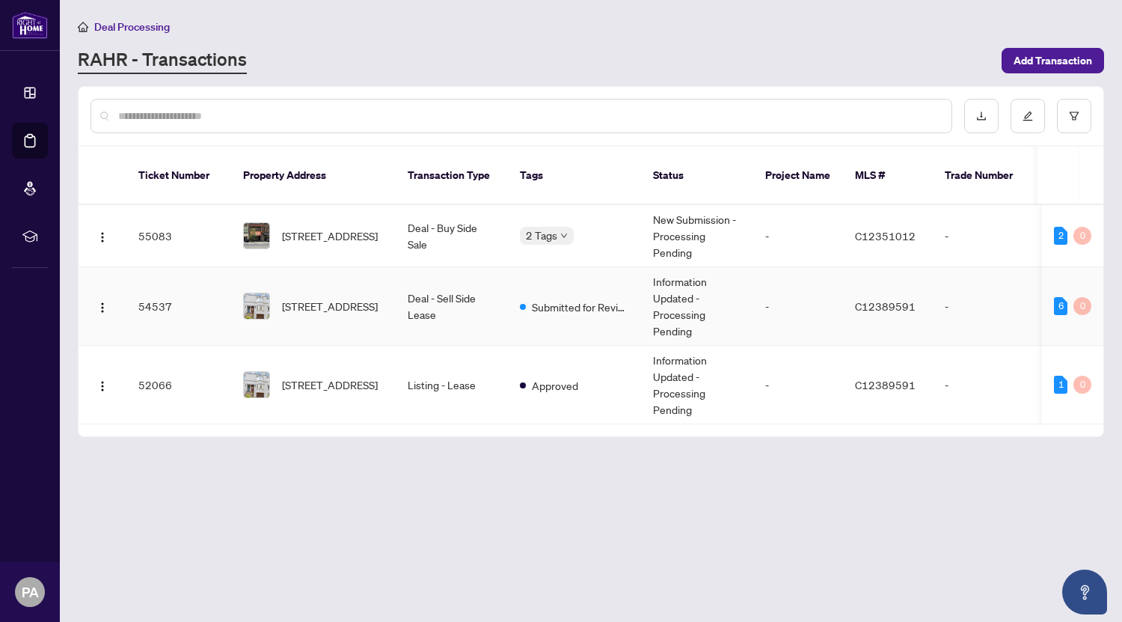
click at [325, 298] on span "[STREET_ADDRESS]" at bounding box center [330, 306] width 96 height 16
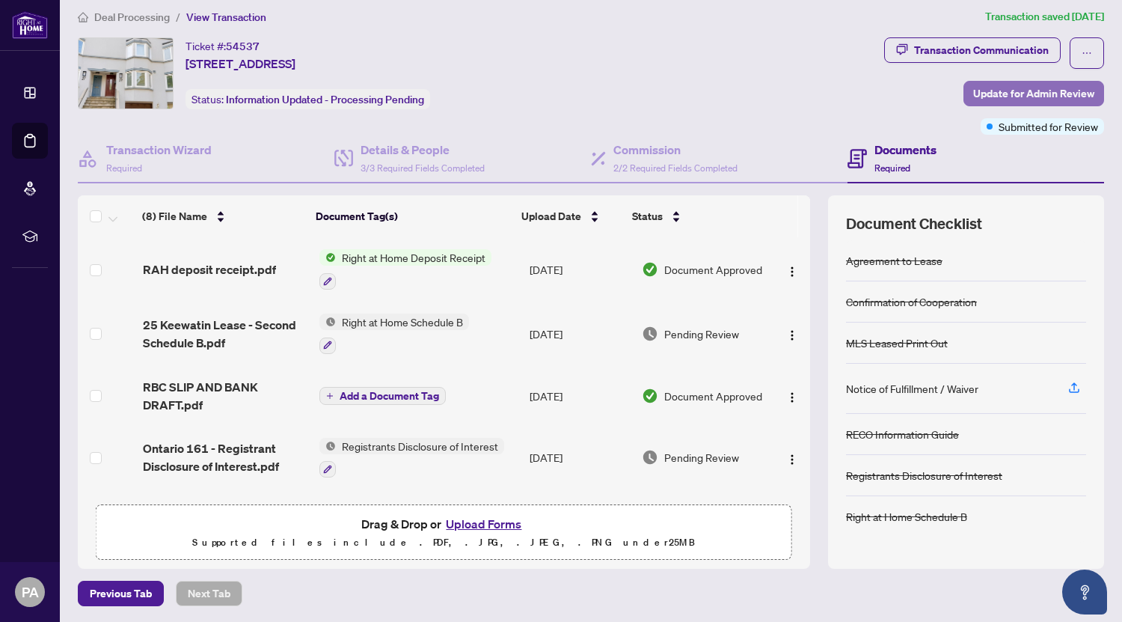
click at [980, 91] on span "Update for Admin Review" at bounding box center [1033, 94] width 121 height 24
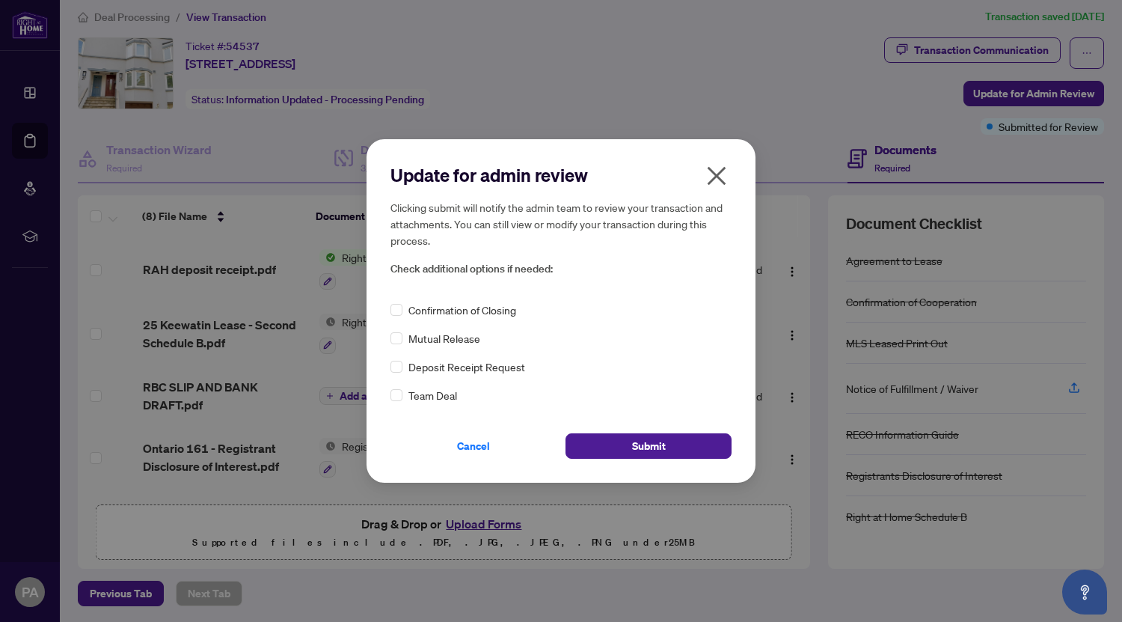
click at [714, 174] on icon "close" at bounding box center [717, 176] width 24 height 24
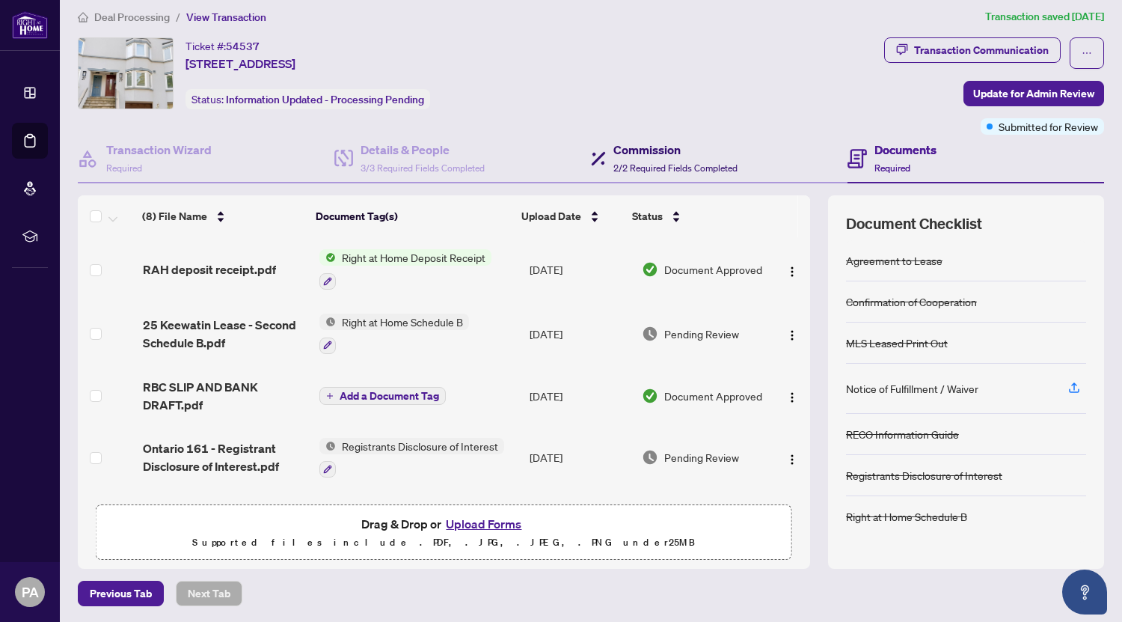
click at [647, 159] on div "Commission 2/2 Required Fields Completed" at bounding box center [675, 158] width 124 height 35
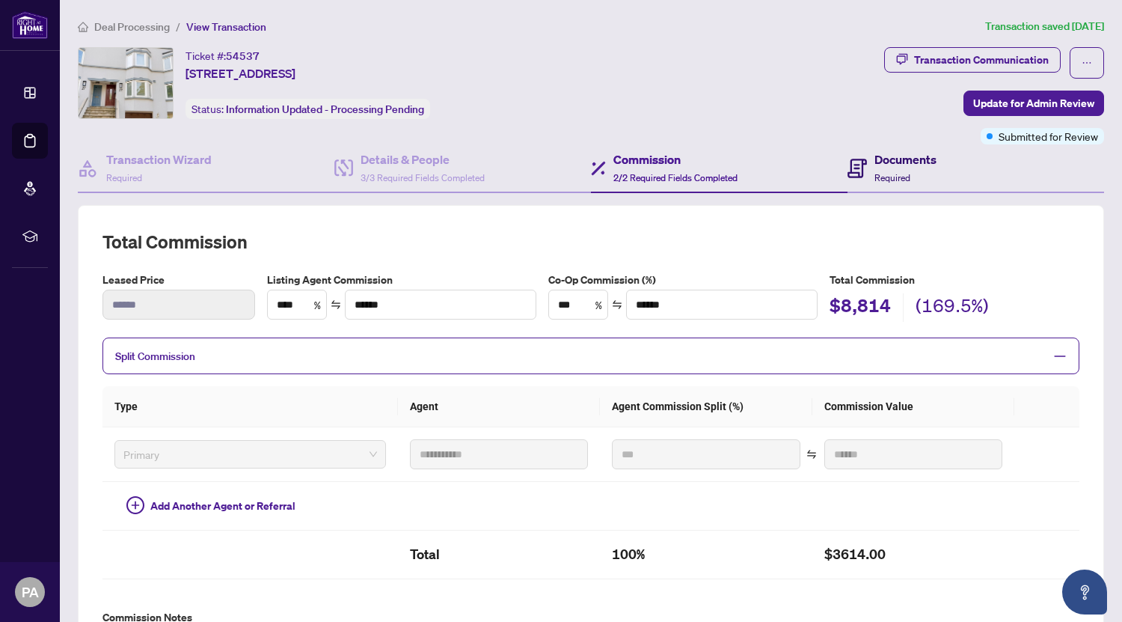
click at [859, 175] on div "Documents Required" at bounding box center [892, 167] width 89 height 35
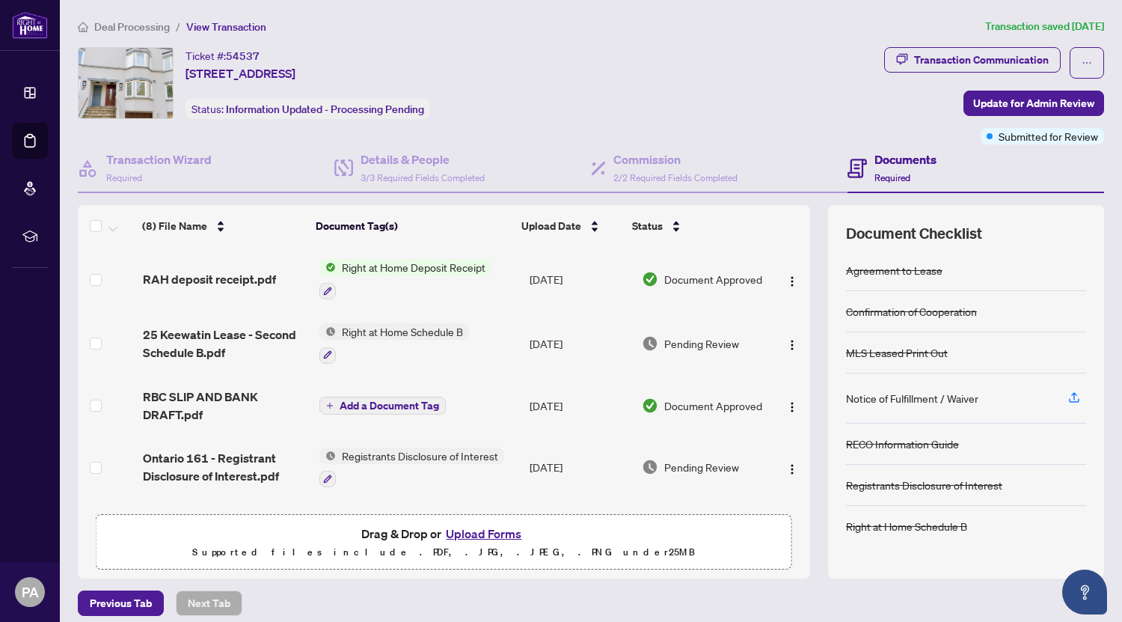
click at [556, 128] on div "Ticket #: 54537 [STREET_ADDRESS] Status: Information Updated - Processing Pendi…" at bounding box center [478, 95] width 806 height 97
